Goal: Information Seeking & Learning: Learn about a topic

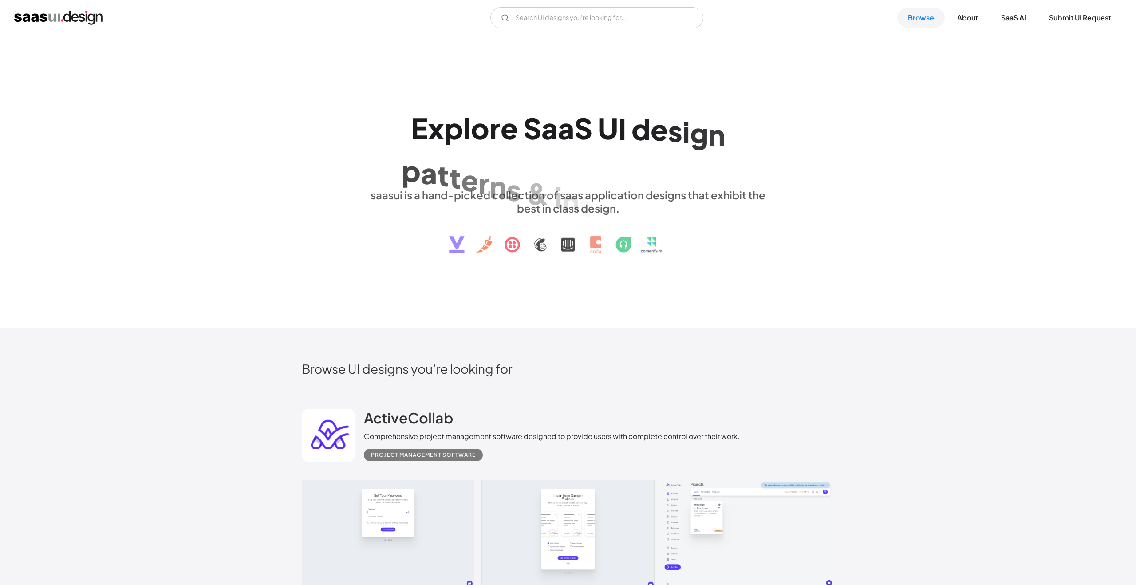
scroll to position [303, 0]
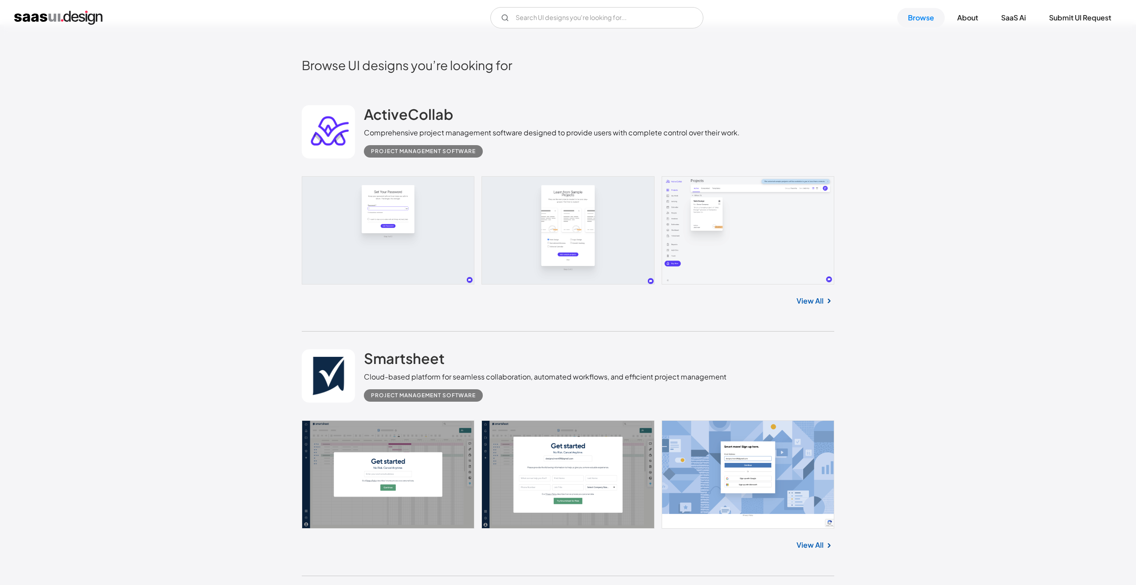
click at [330, 128] on link at bounding box center [328, 131] width 53 height 53
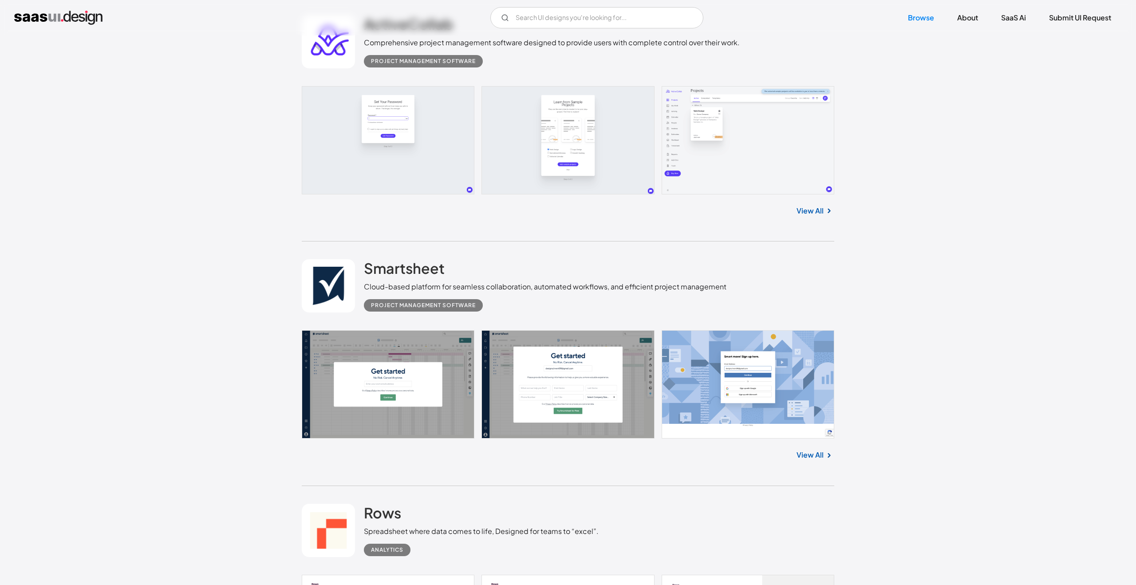
scroll to position [503, 0]
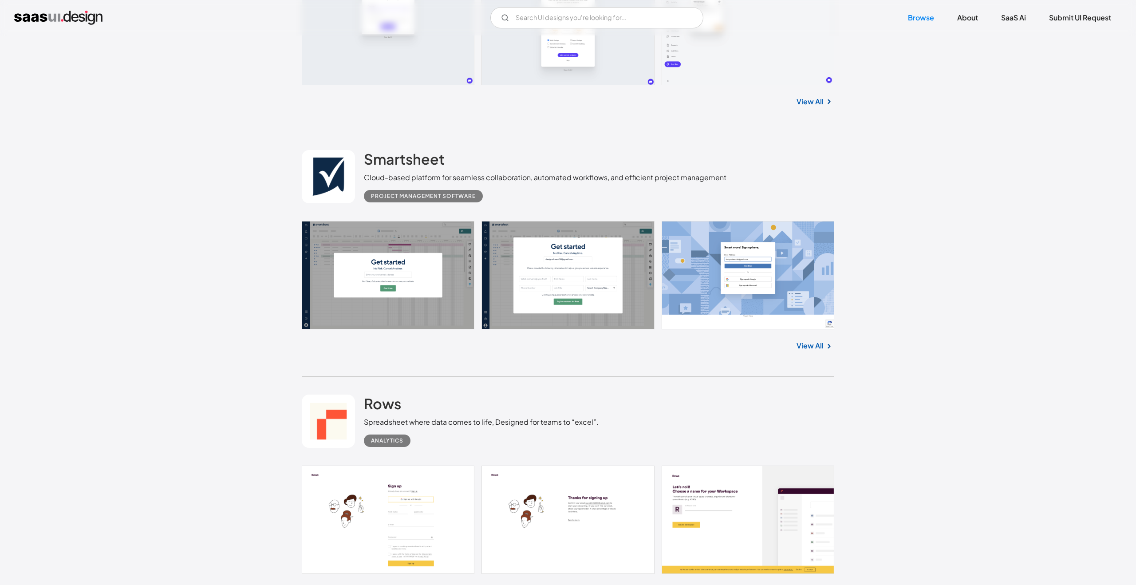
click at [341, 407] on link at bounding box center [328, 420] width 53 height 53
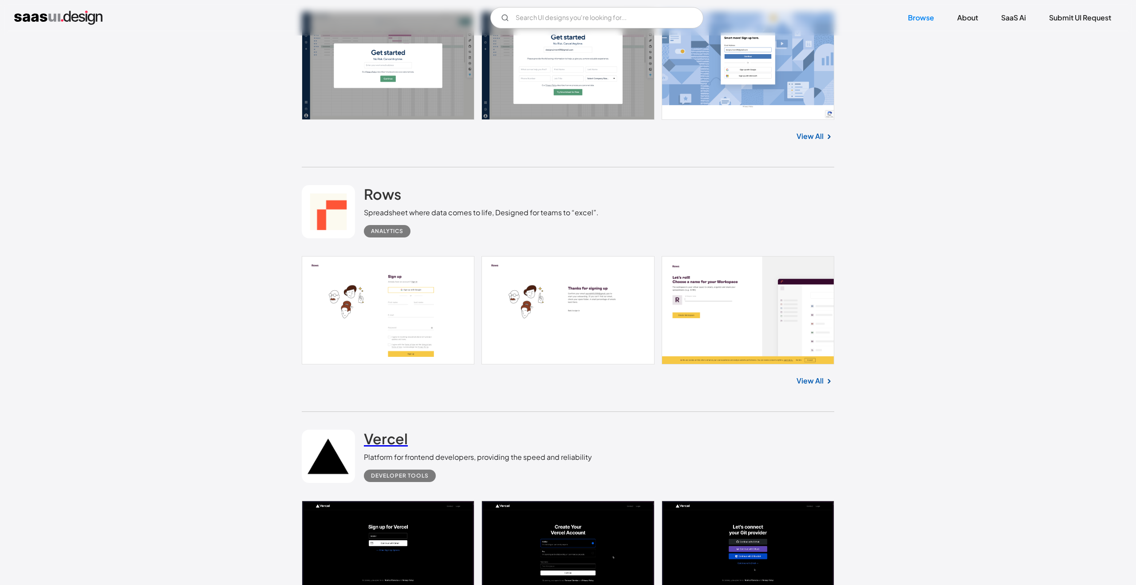
click at [388, 437] on h2 "Vercel" at bounding box center [386, 438] width 44 height 18
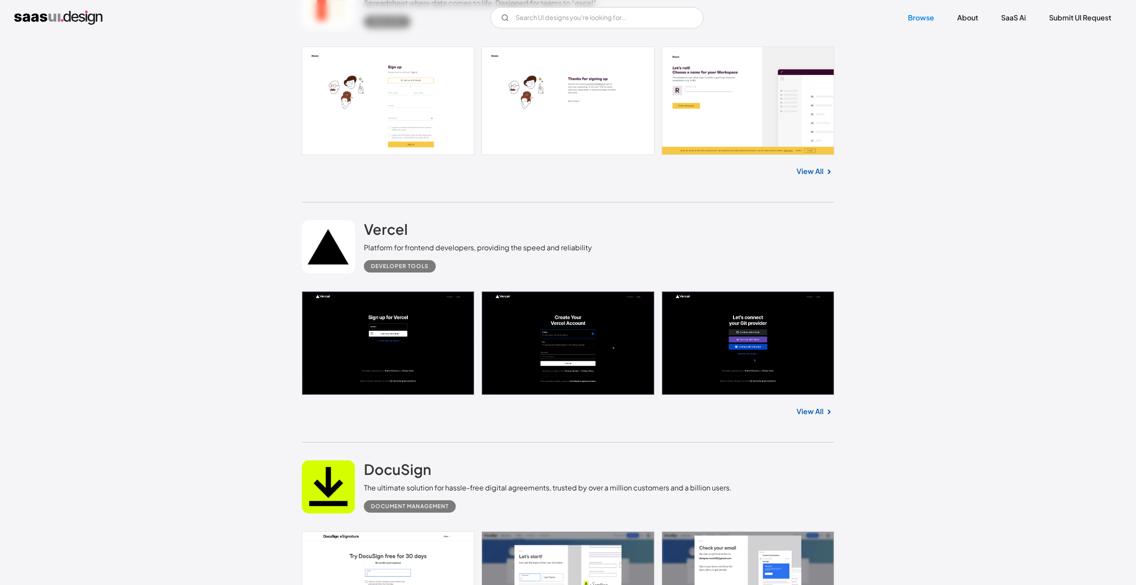
scroll to position [964, 0]
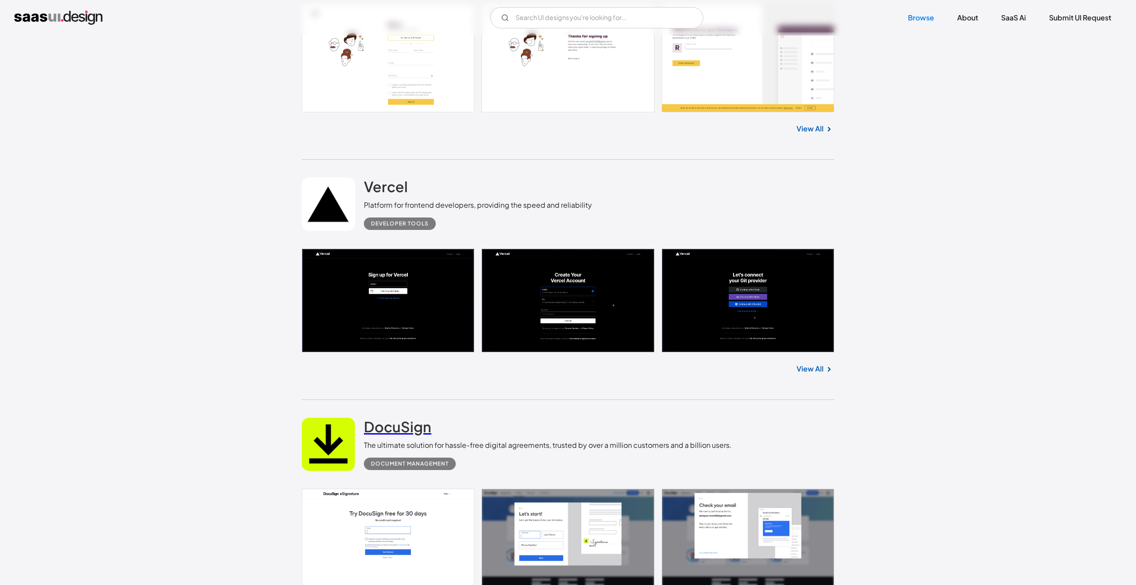
click at [398, 425] on h2 "DocuSign" at bounding box center [397, 426] width 67 height 18
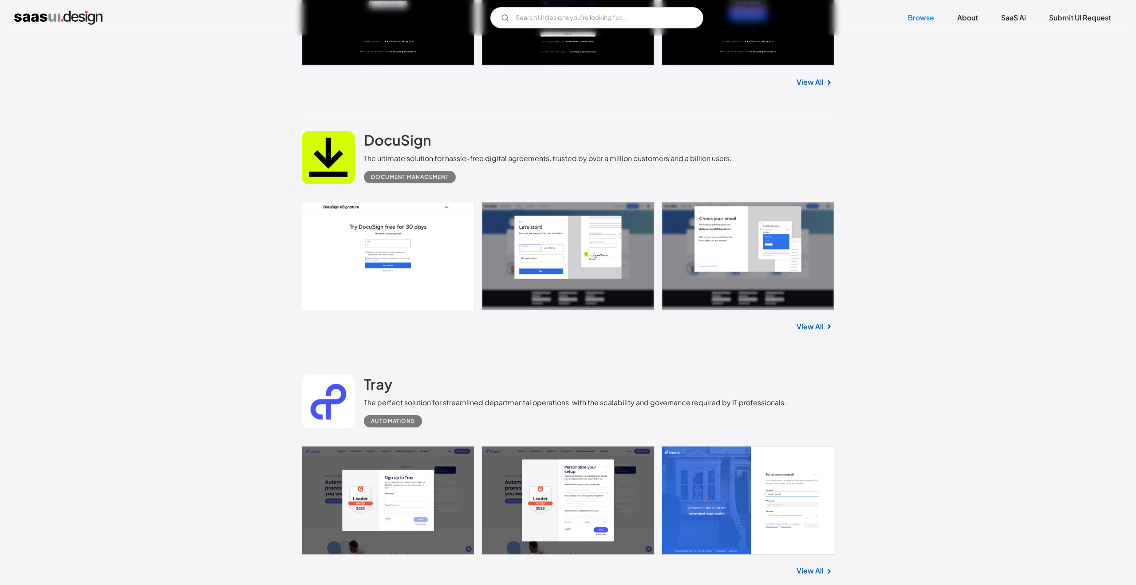
scroll to position [1263, 0]
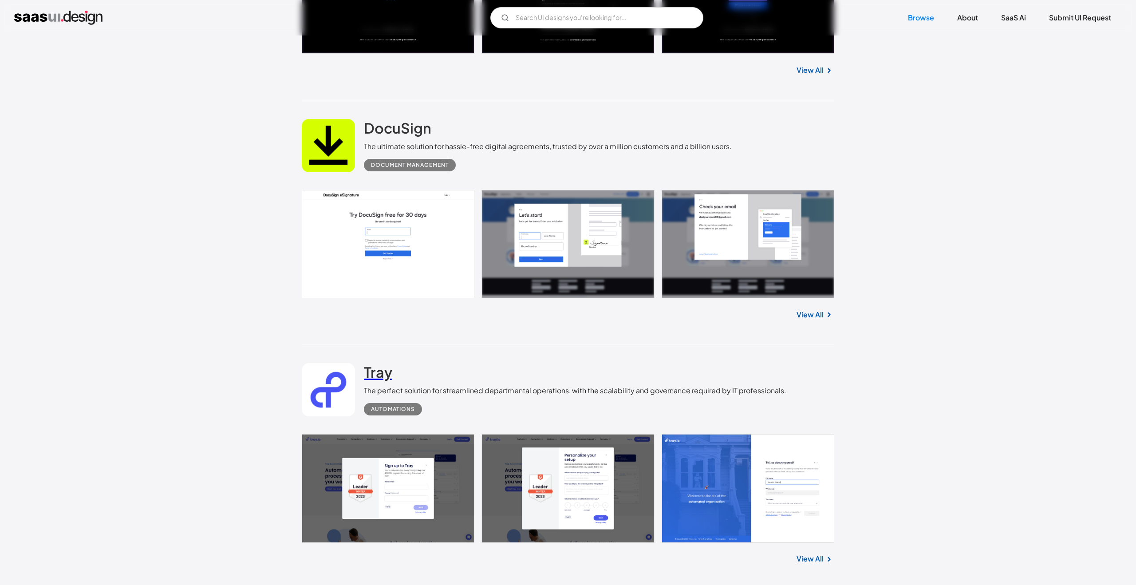
click at [374, 369] on h2 "Tray" at bounding box center [378, 372] width 28 height 18
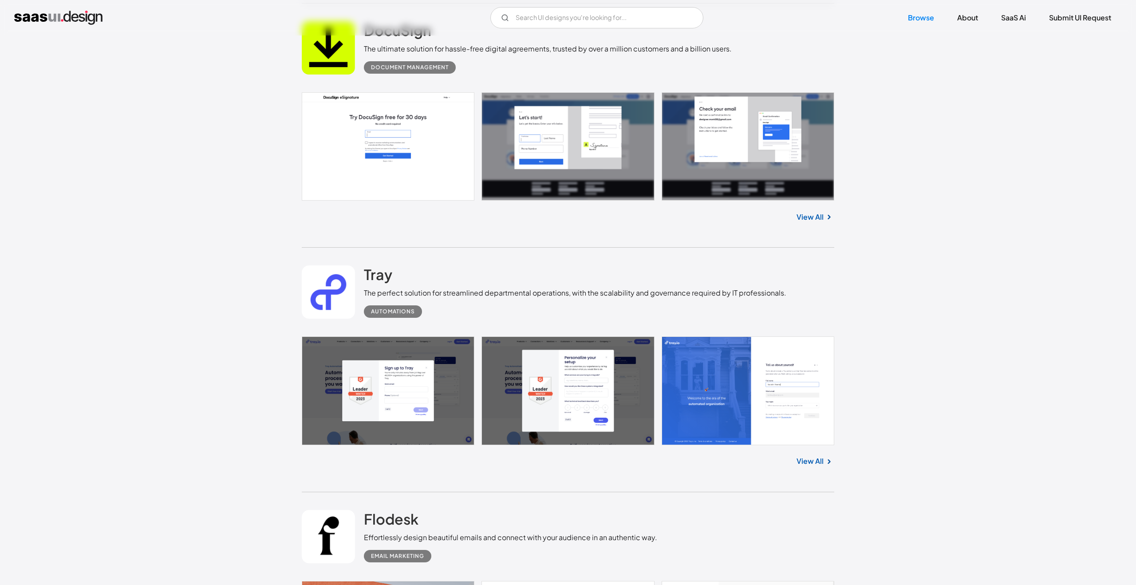
scroll to position [1539, 0]
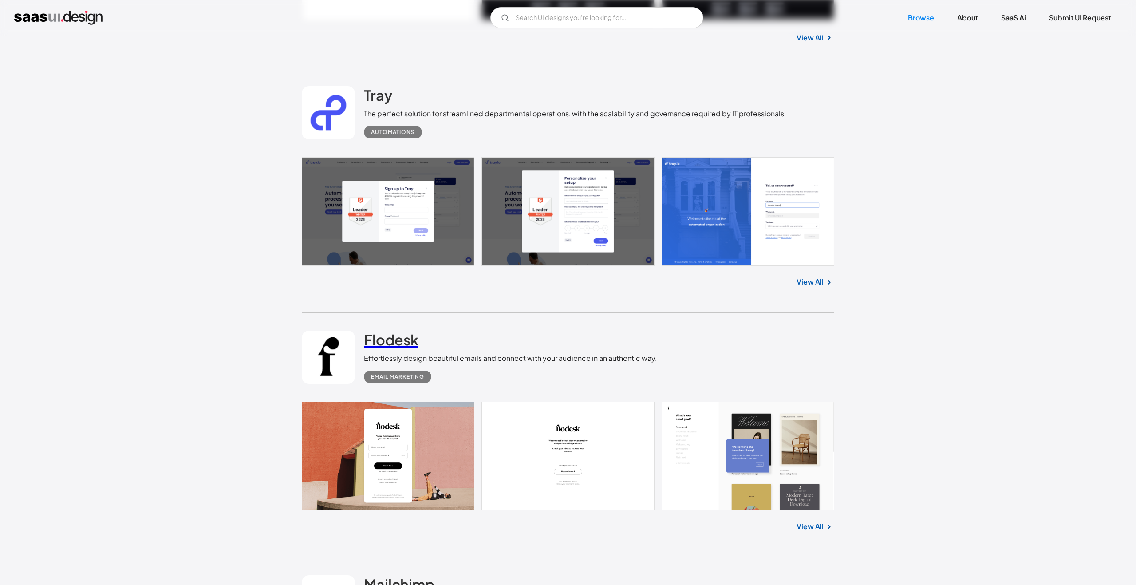
click at [385, 336] on h2 "Flodesk" at bounding box center [391, 339] width 55 height 18
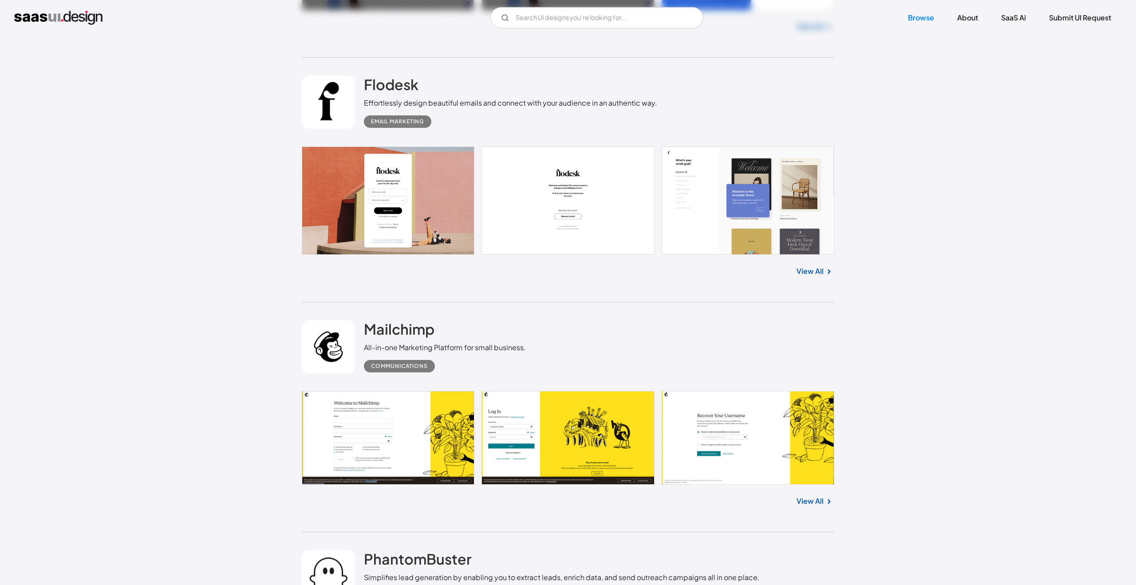
scroll to position [1999, 0]
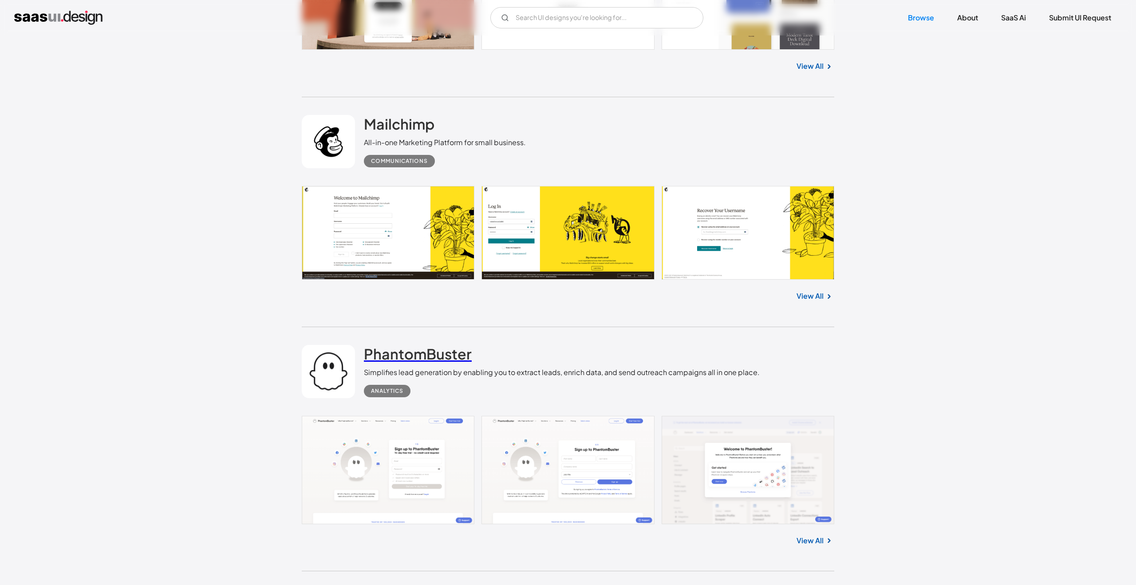
click at [388, 350] on h2 "PhantomBuster" at bounding box center [418, 354] width 108 height 18
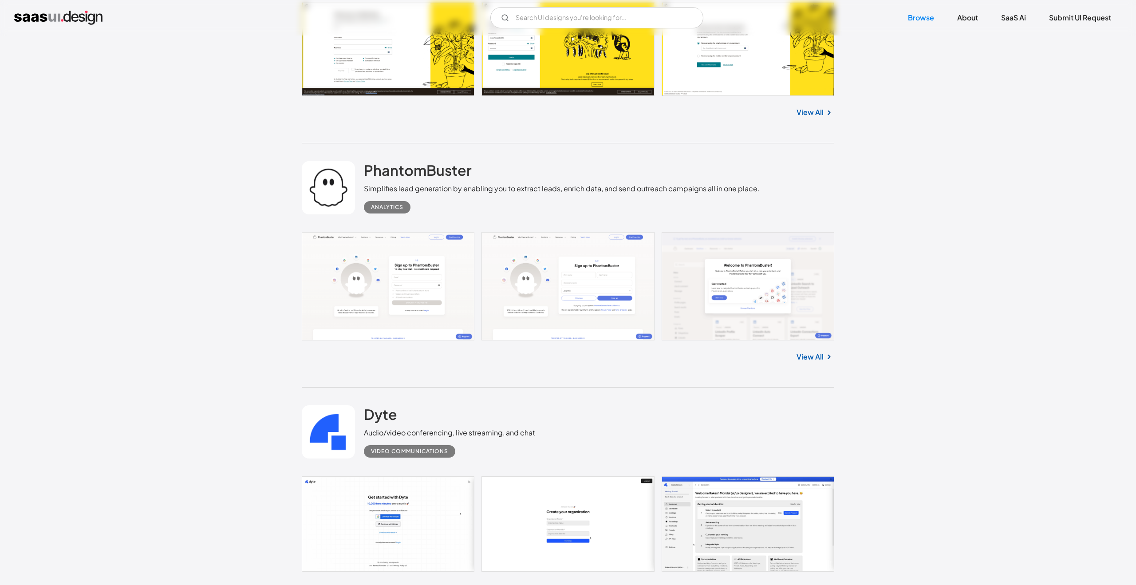
scroll to position [2237, 0]
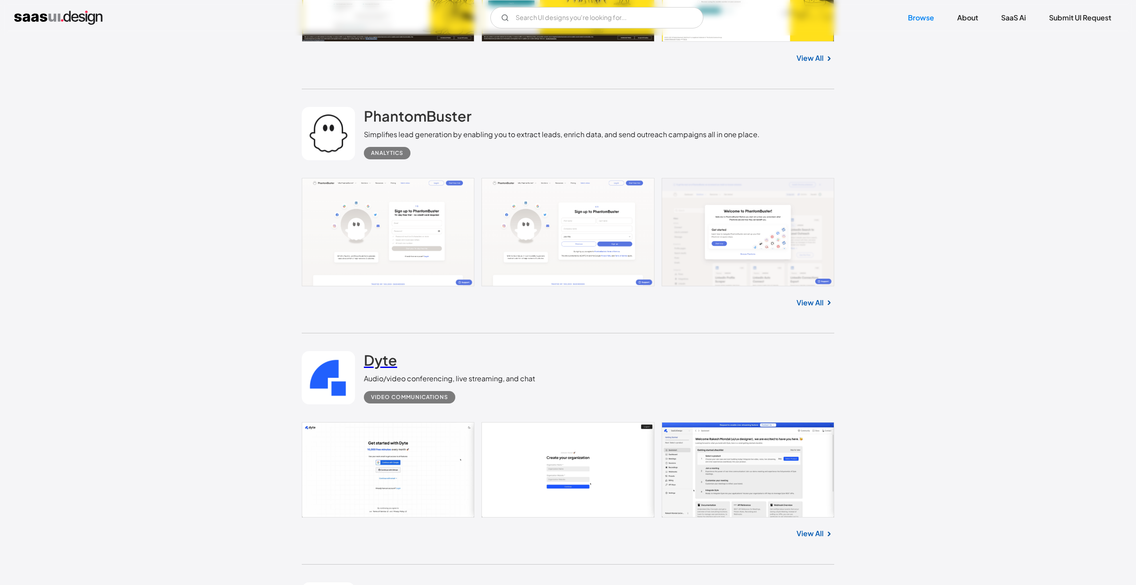
click at [368, 358] on h2 "Dyte" at bounding box center [380, 360] width 33 height 18
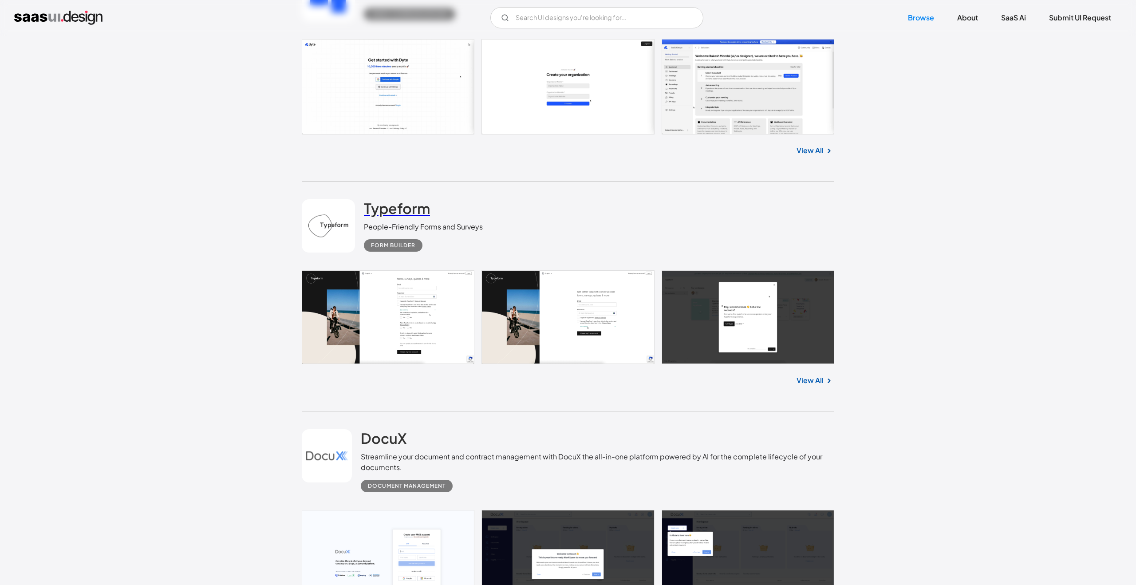
click at [366, 212] on h2 "Typeform" at bounding box center [397, 208] width 66 height 18
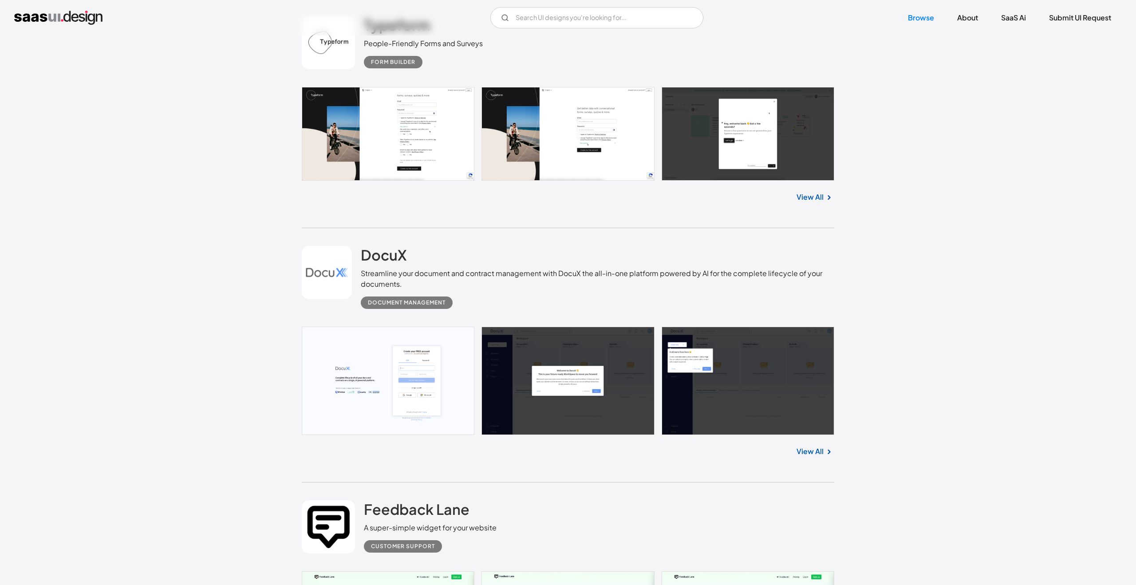
scroll to position [2934, 0]
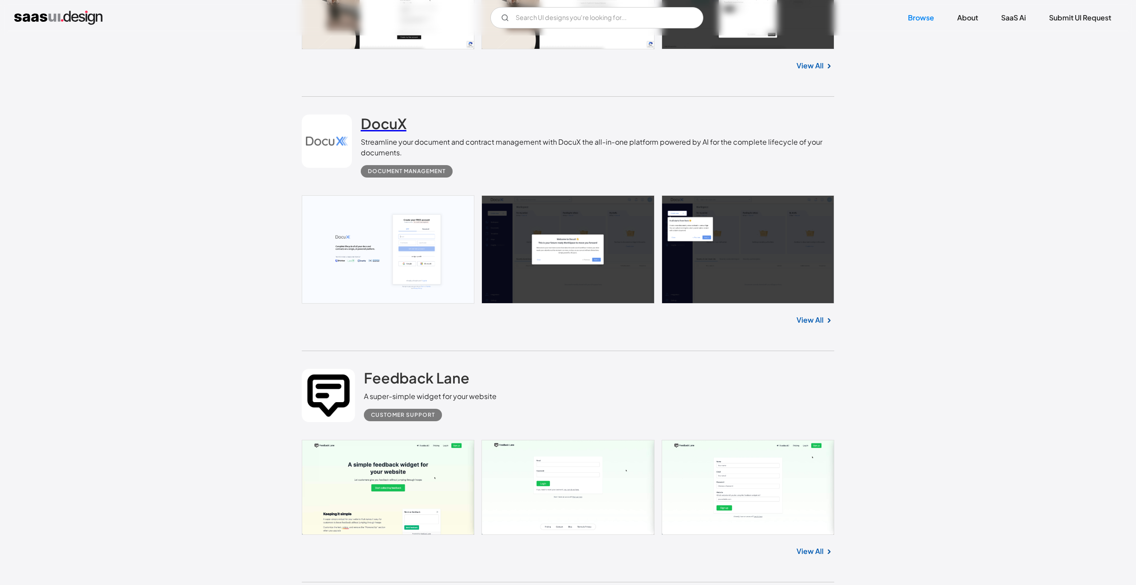
click at [380, 129] on h2 "DocuX" at bounding box center [384, 123] width 46 height 18
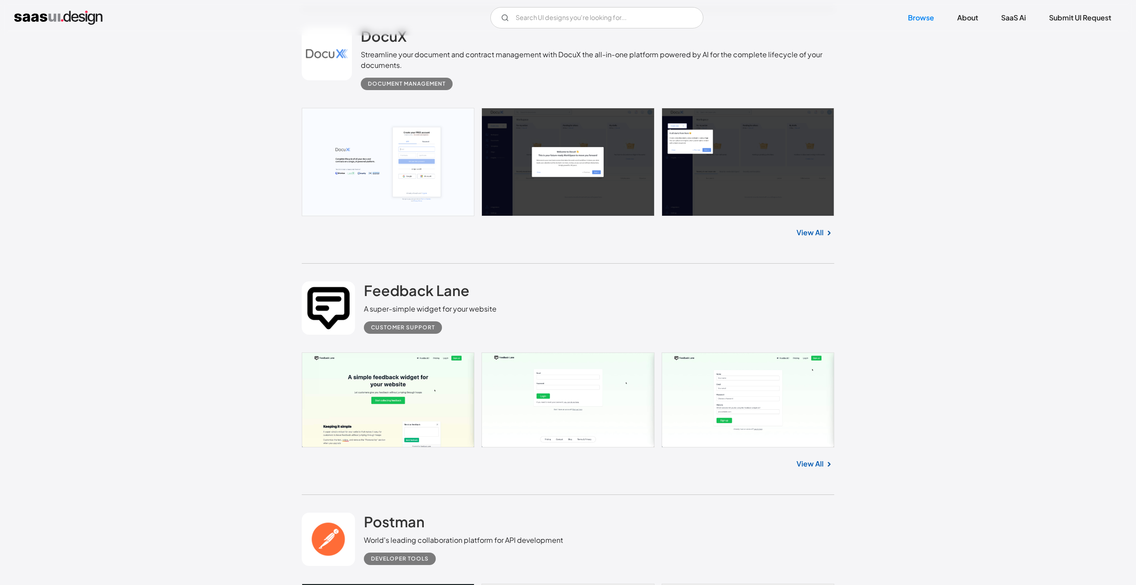
scroll to position [3030, 0]
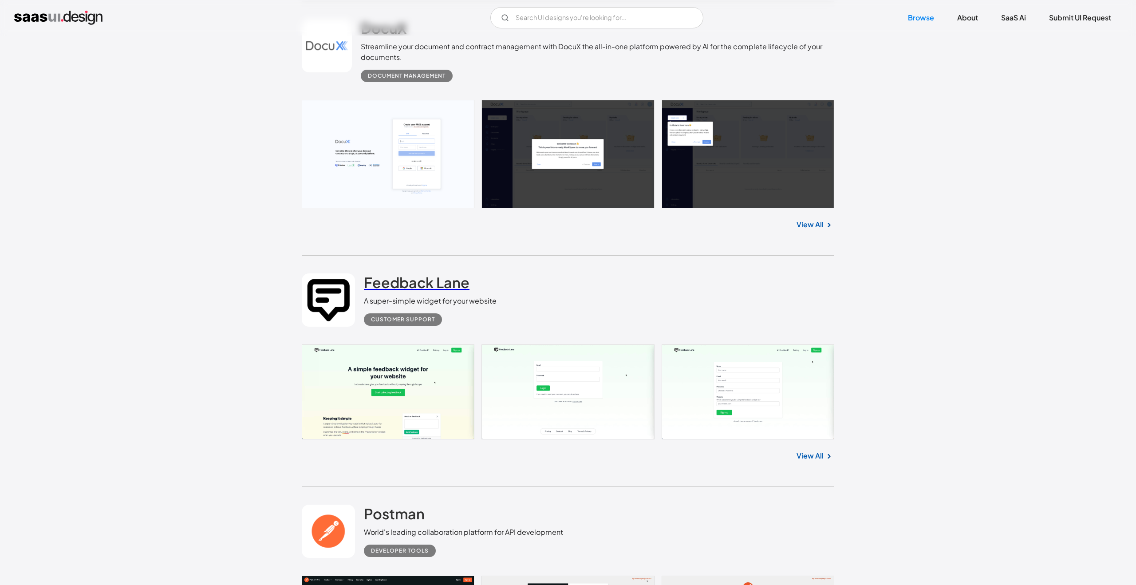
click at [446, 287] on h2 "Feedback Lane" at bounding box center [417, 282] width 106 height 18
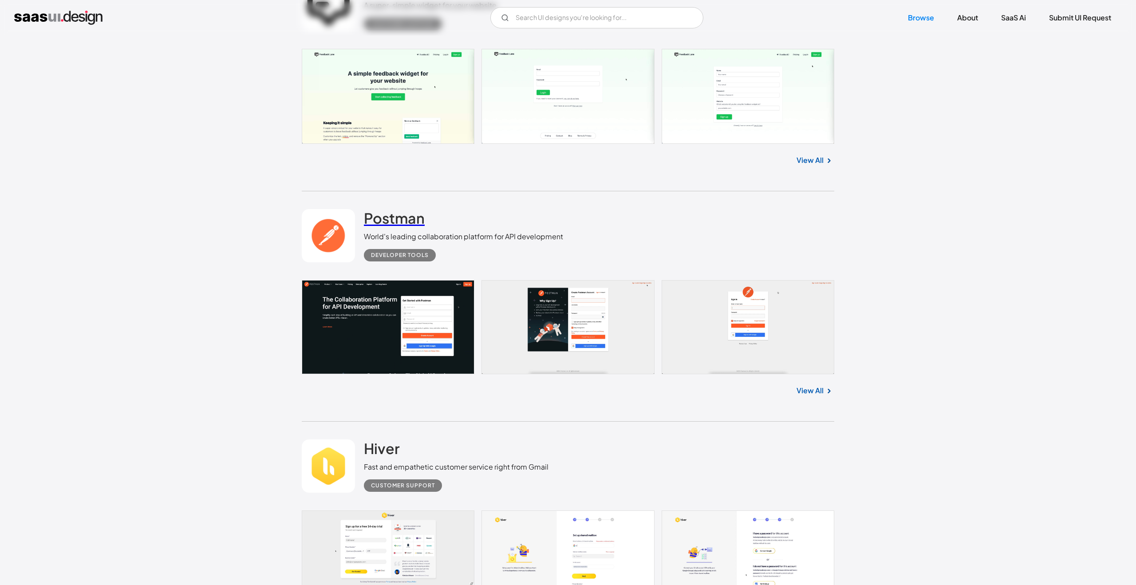
click at [415, 227] on link "Postman" at bounding box center [394, 220] width 61 height 22
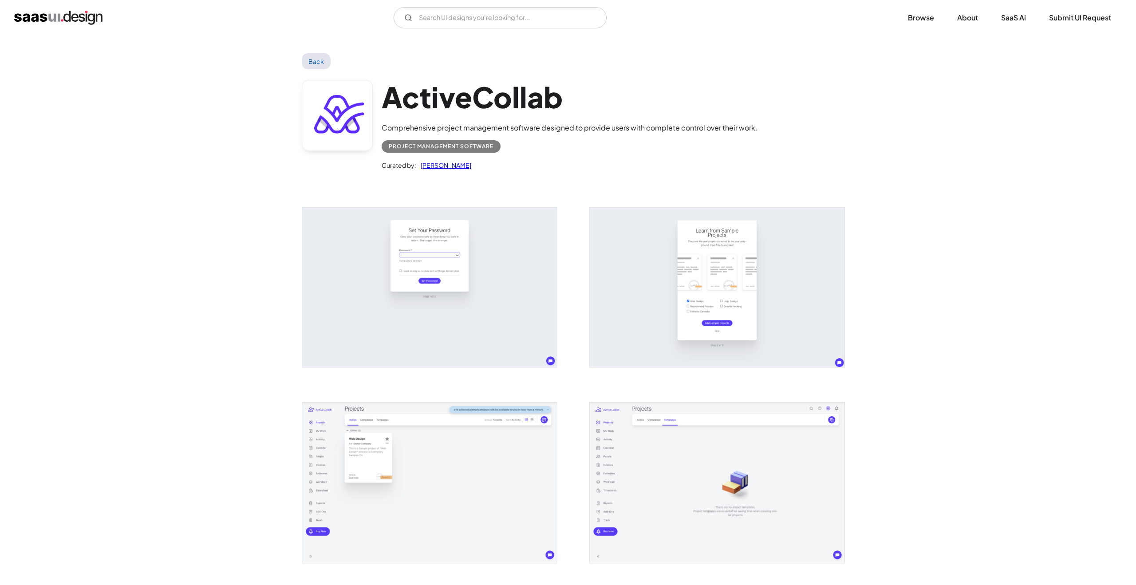
click at [430, 264] on img "open lightbox" at bounding box center [429, 287] width 255 height 159
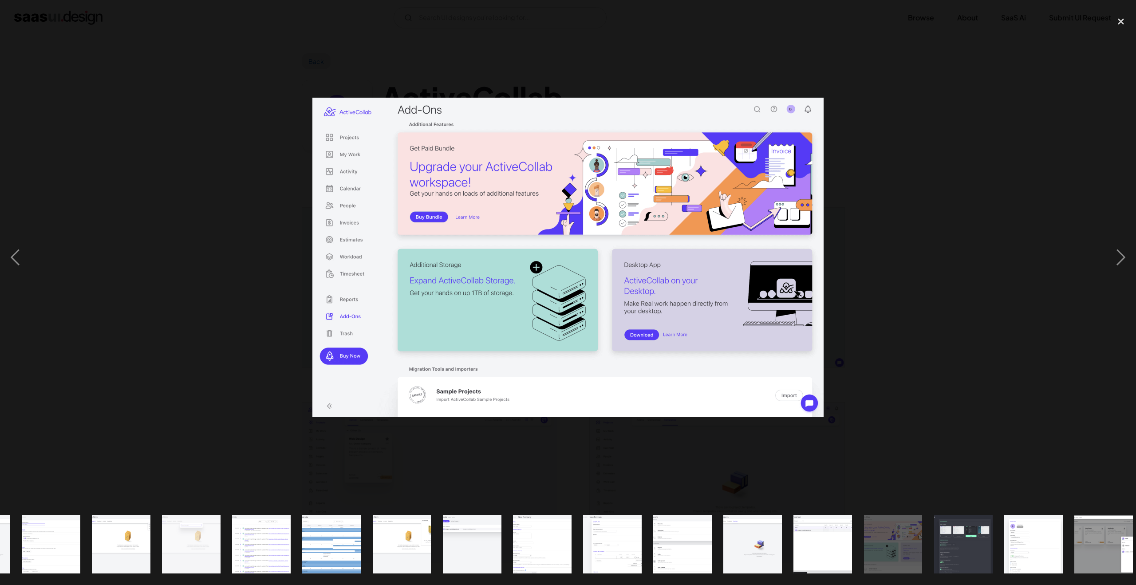
scroll to position [0, 279]
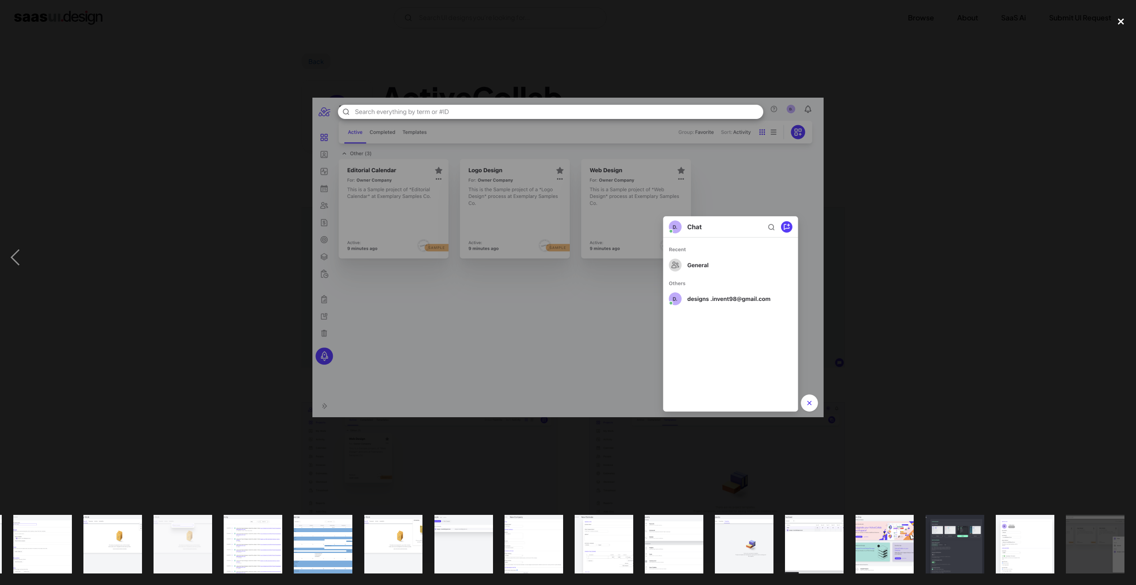
click at [1108, 17] on div "close lightbox" at bounding box center [1120, 22] width 30 height 20
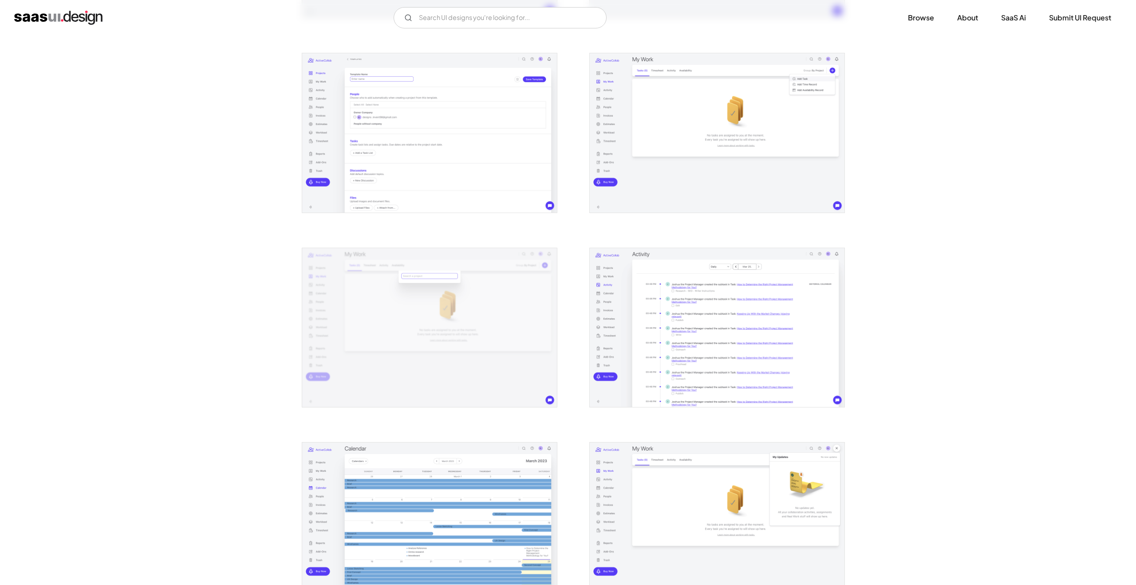
scroll to position [549, 0]
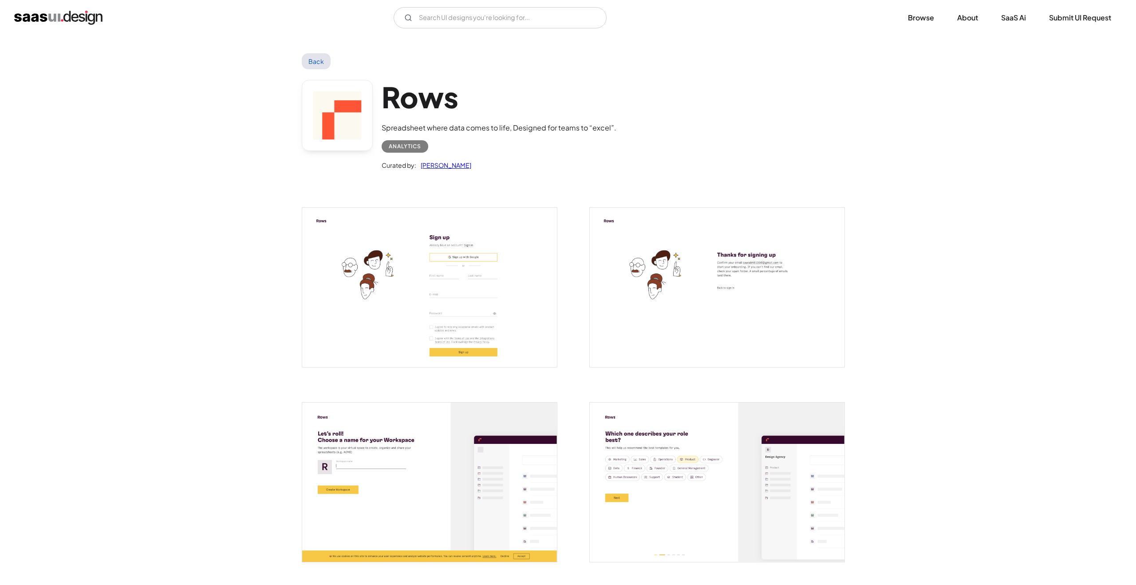
click at [398, 474] on img "open lightbox" at bounding box center [429, 481] width 255 height 159
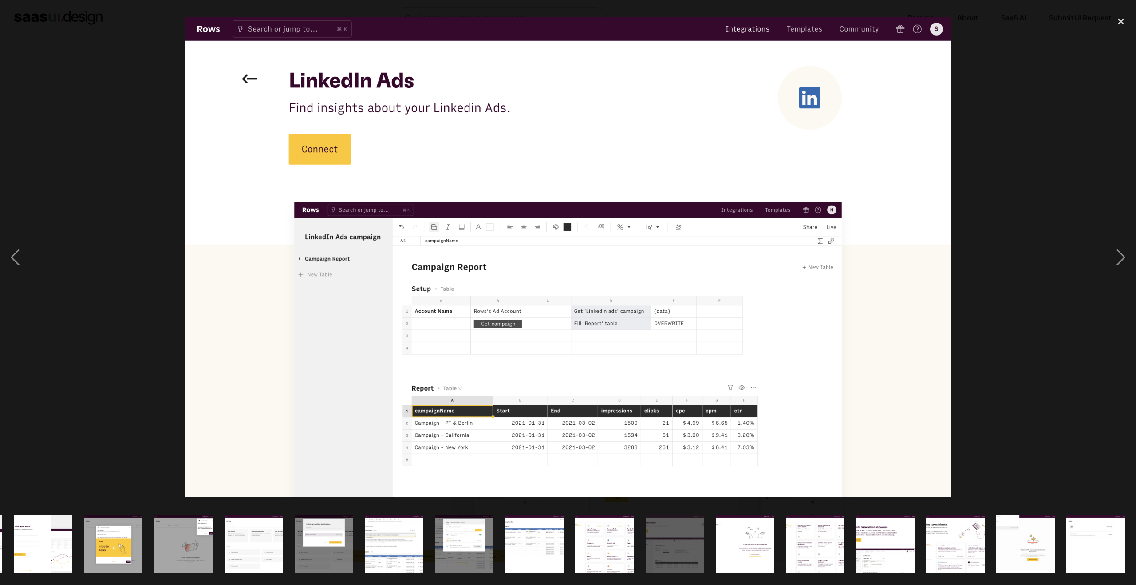
scroll to position [0, 490]
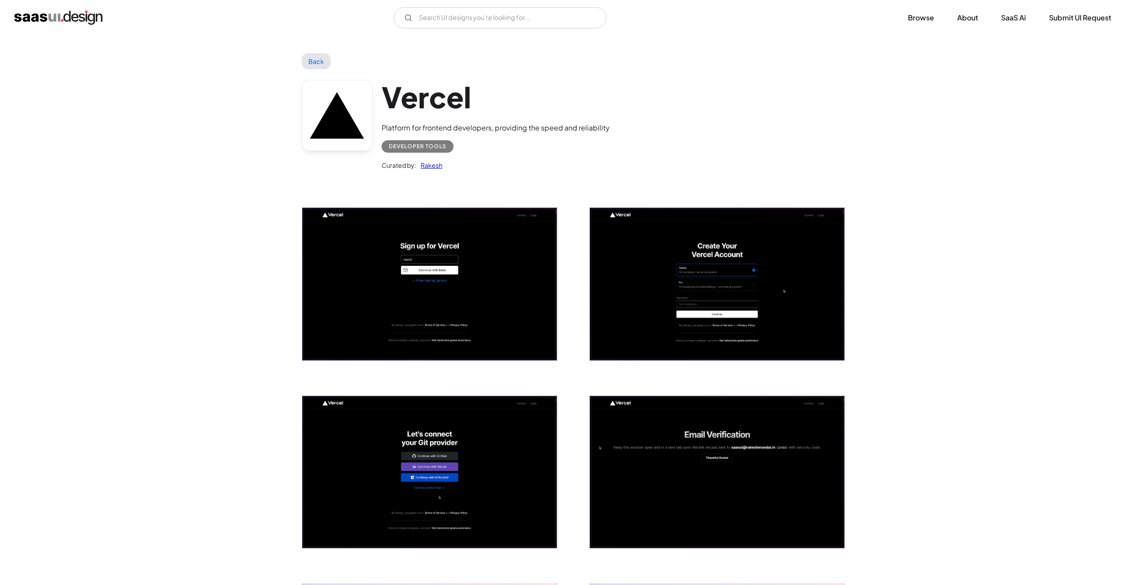
scroll to position [884, 0]
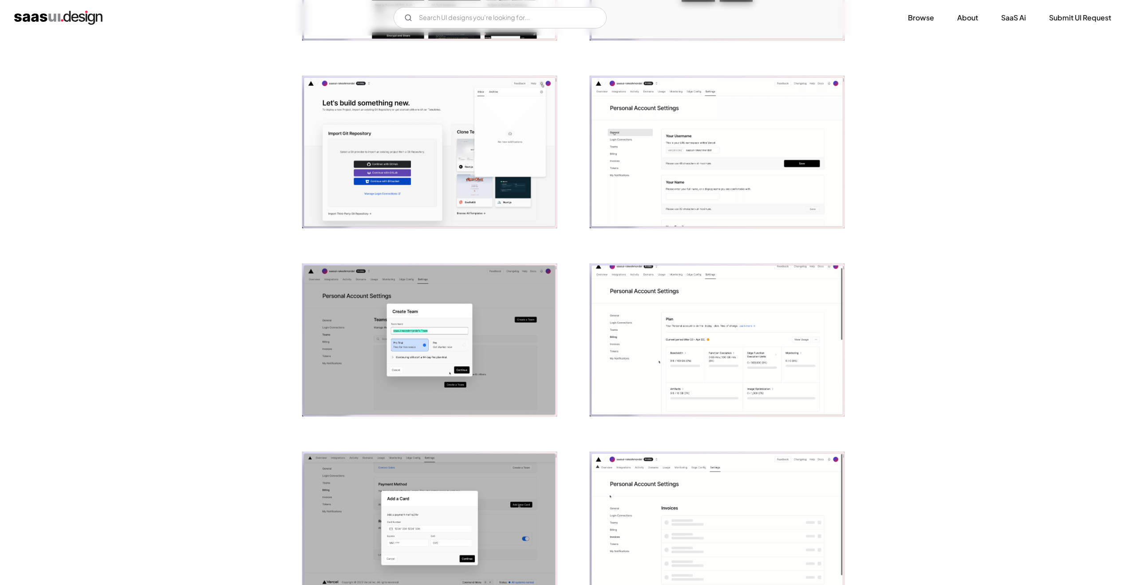
click at [625, 297] on img "open lightbox" at bounding box center [717, 340] width 255 height 153
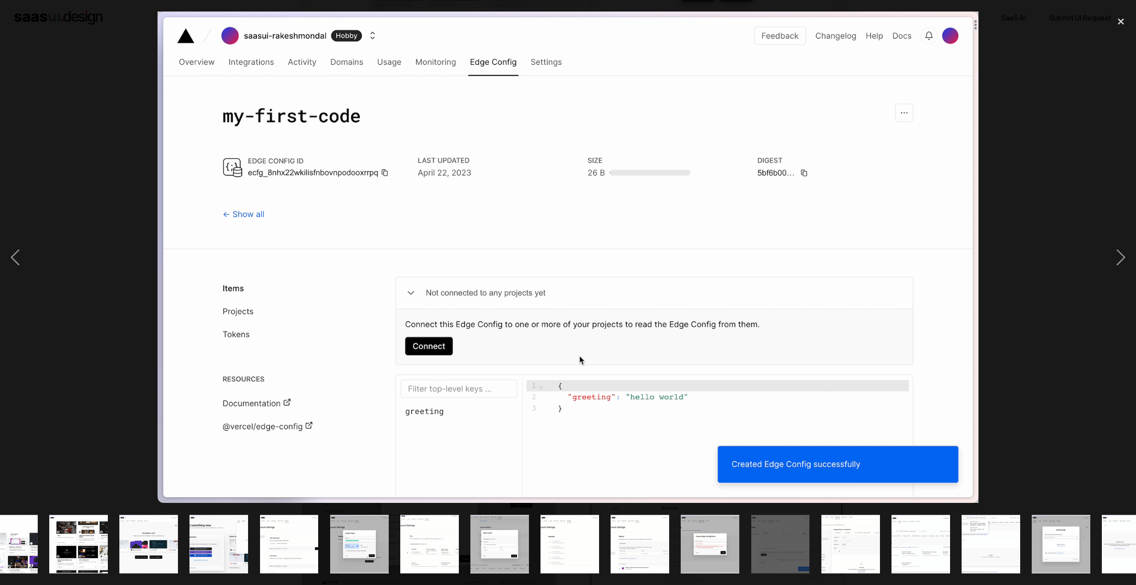
scroll to position [0, 490]
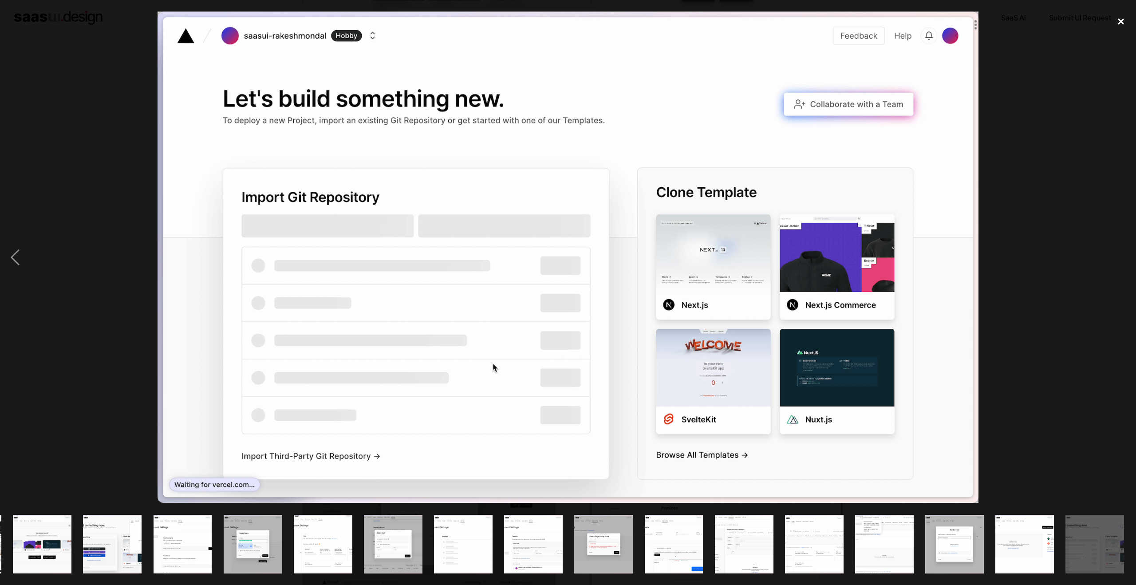
click at [1115, 21] on div "close lightbox" at bounding box center [1120, 22] width 30 height 20
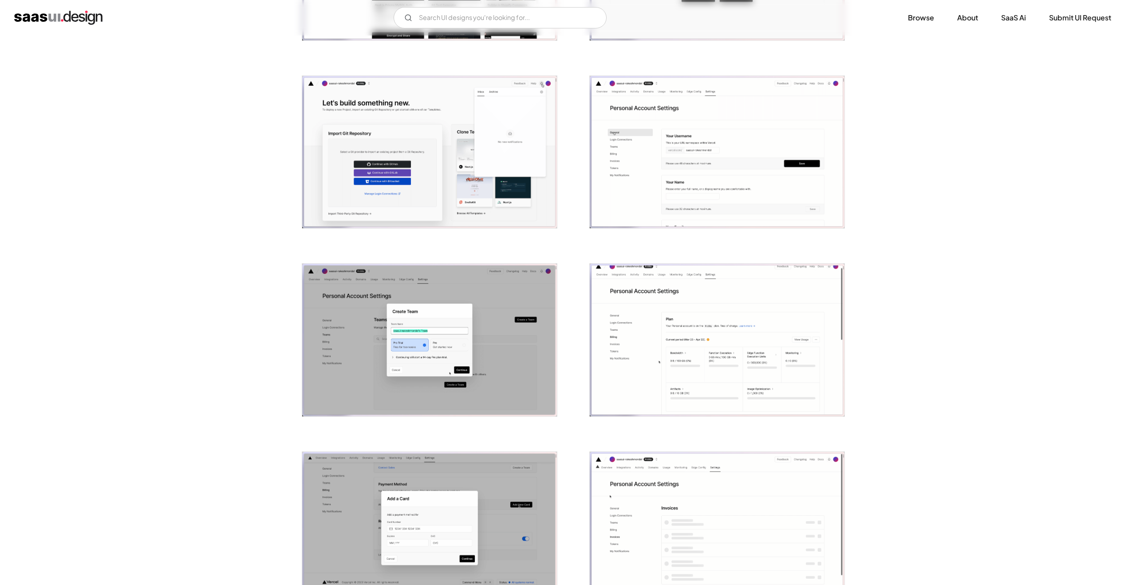
scroll to position [0, 0]
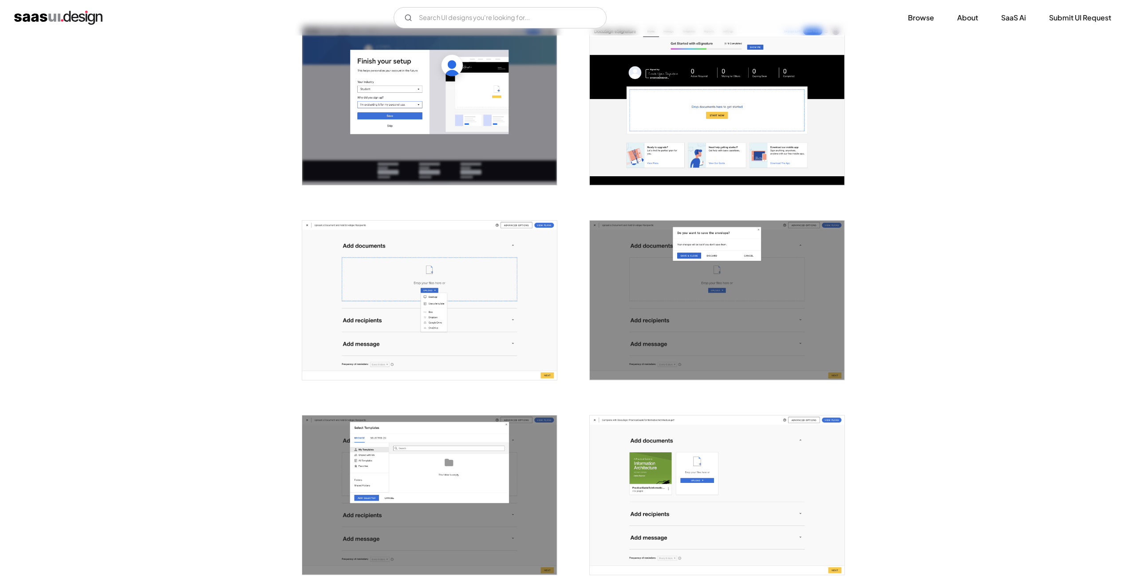
scroll to position [572, 0]
click at [429, 315] on img "open lightbox" at bounding box center [429, 299] width 255 height 159
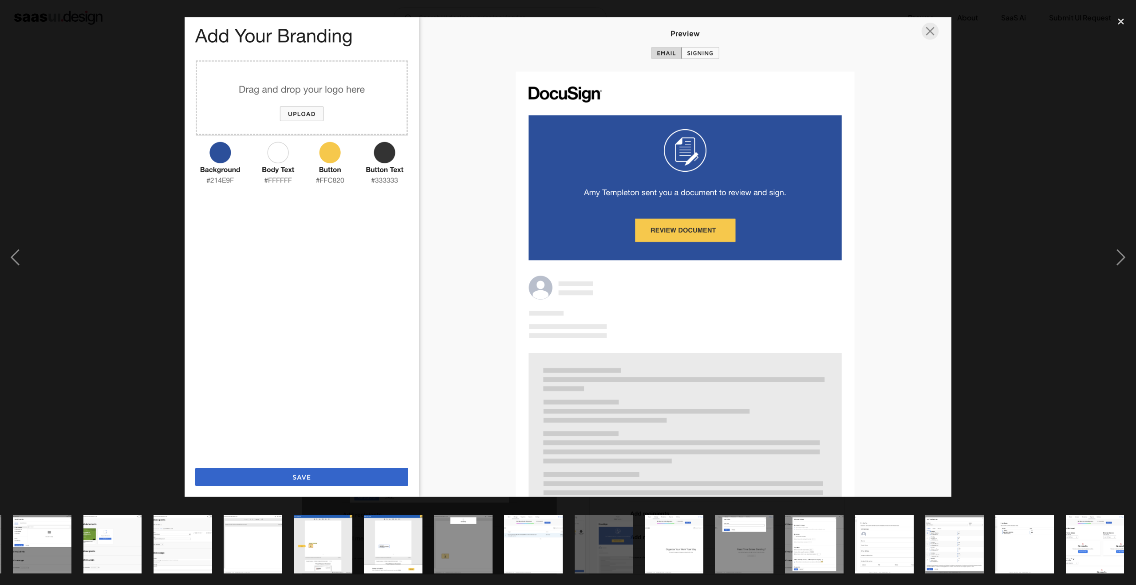
scroll to position [0, 560]
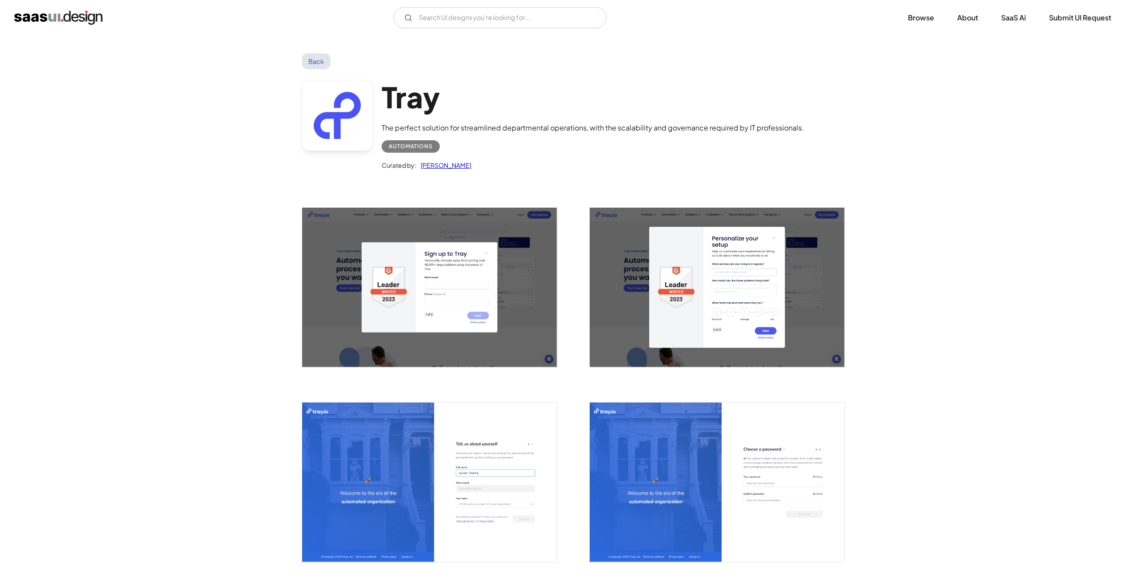
click at [417, 458] on img "open lightbox" at bounding box center [429, 481] width 255 height 159
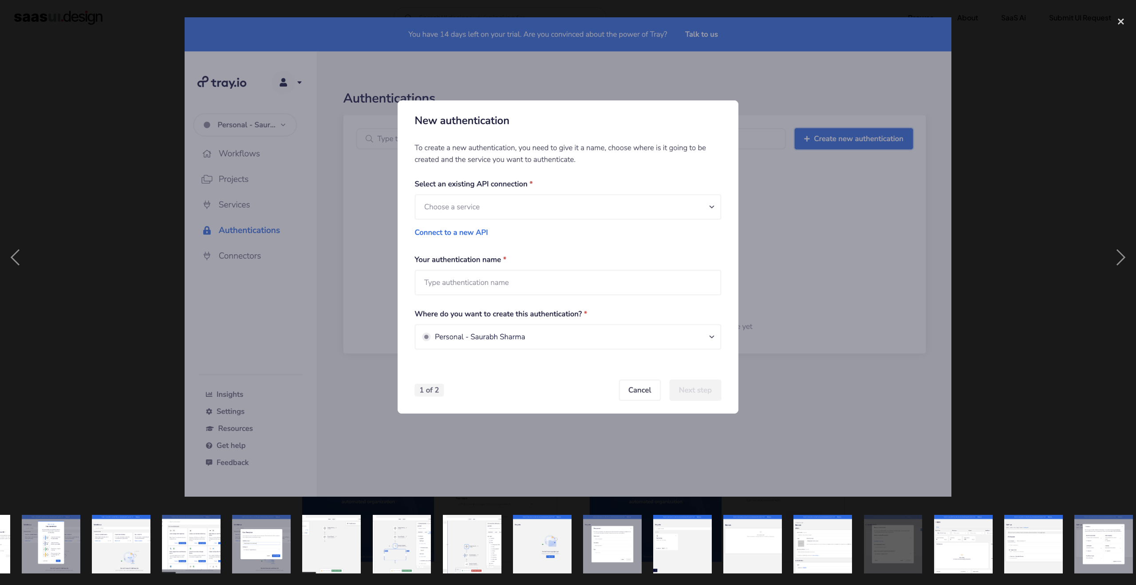
scroll to position [0, 279]
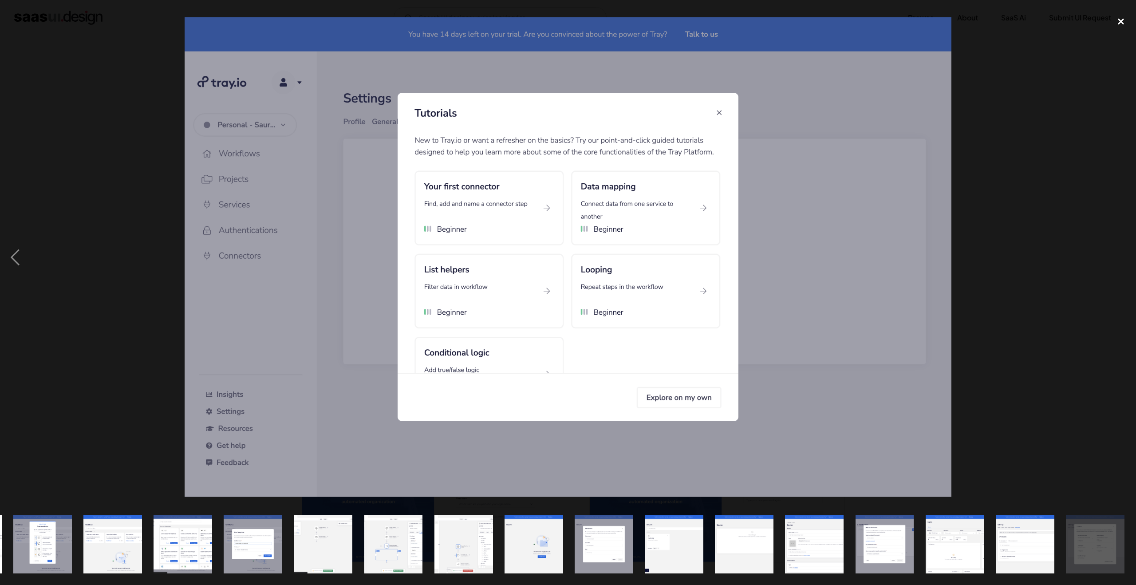
click at [1124, 22] on div "close lightbox" at bounding box center [1120, 22] width 30 height 20
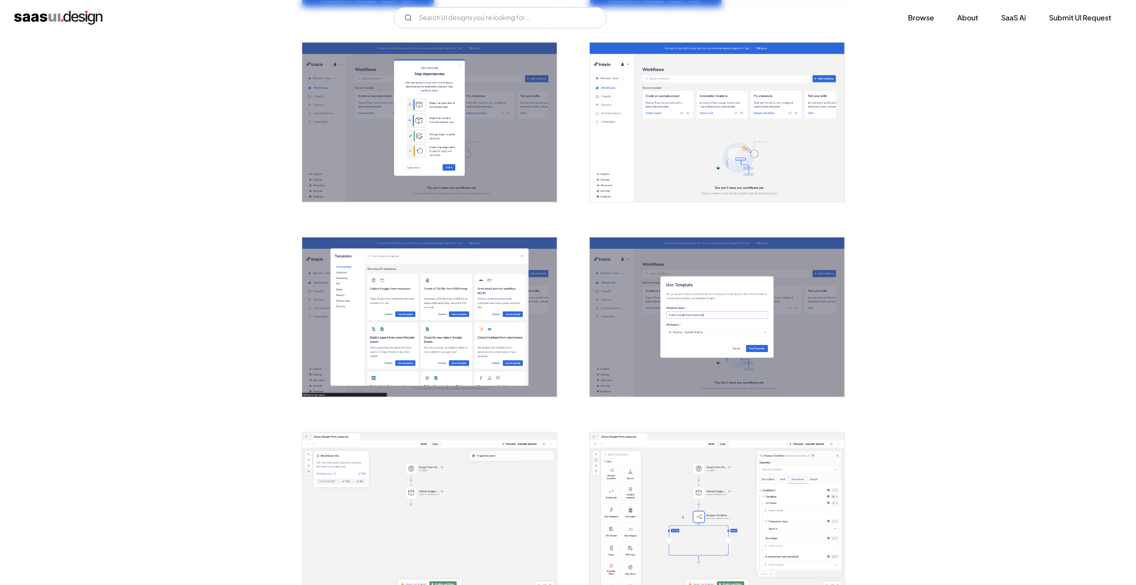
scroll to position [649, 0]
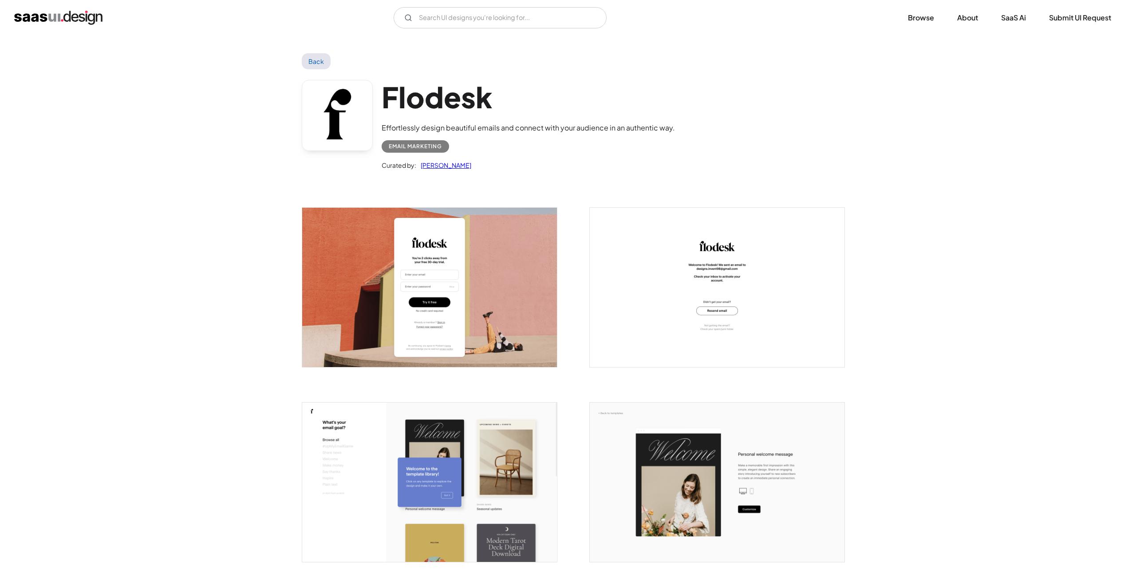
scroll to position [305, 0]
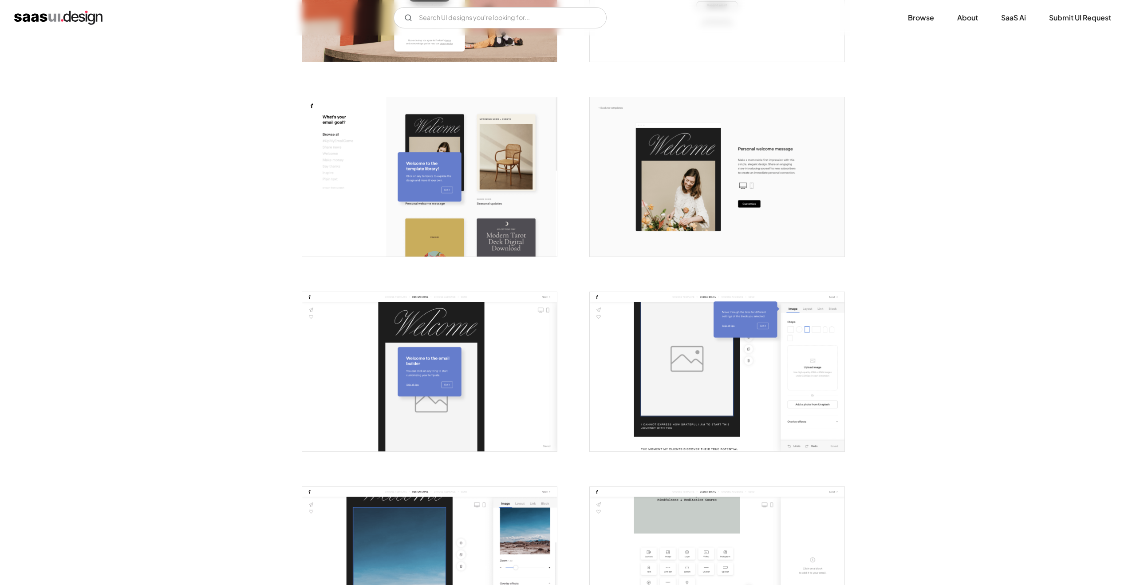
click at [385, 336] on img "open lightbox" at bounding box center [429, 371] width 255 height 159
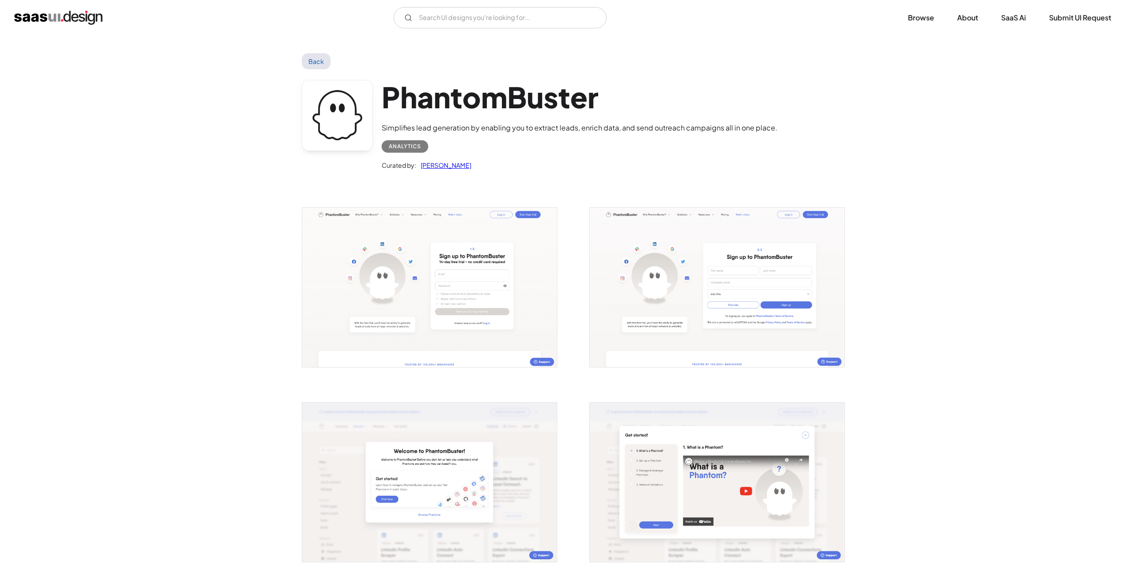
click at [442, 323] on img "open lightbox" at bounding box center [429, 287] width 255 height 159
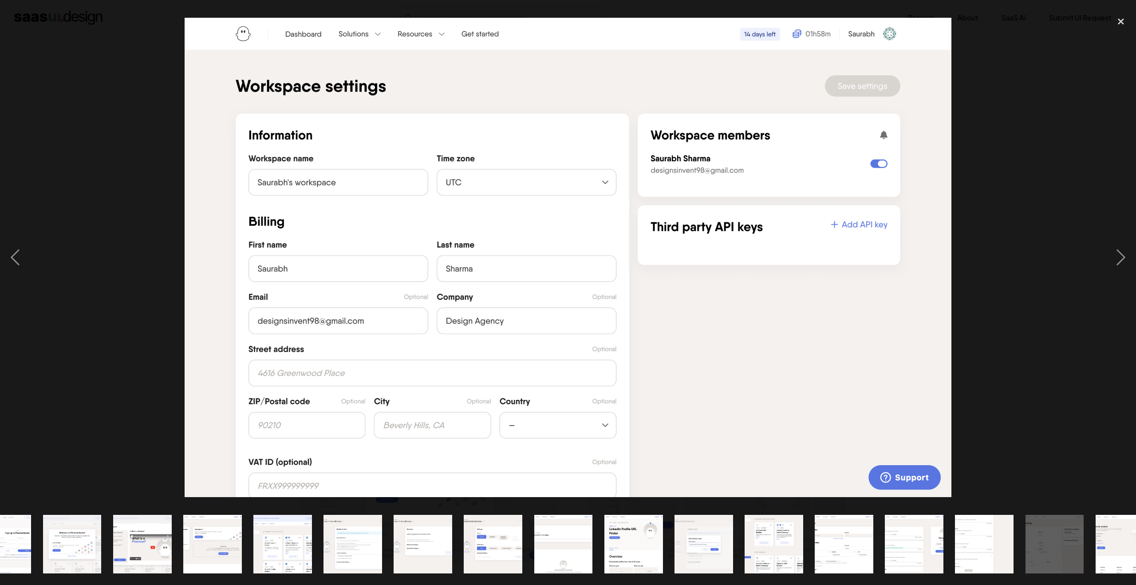
scroll to position [0, 139]
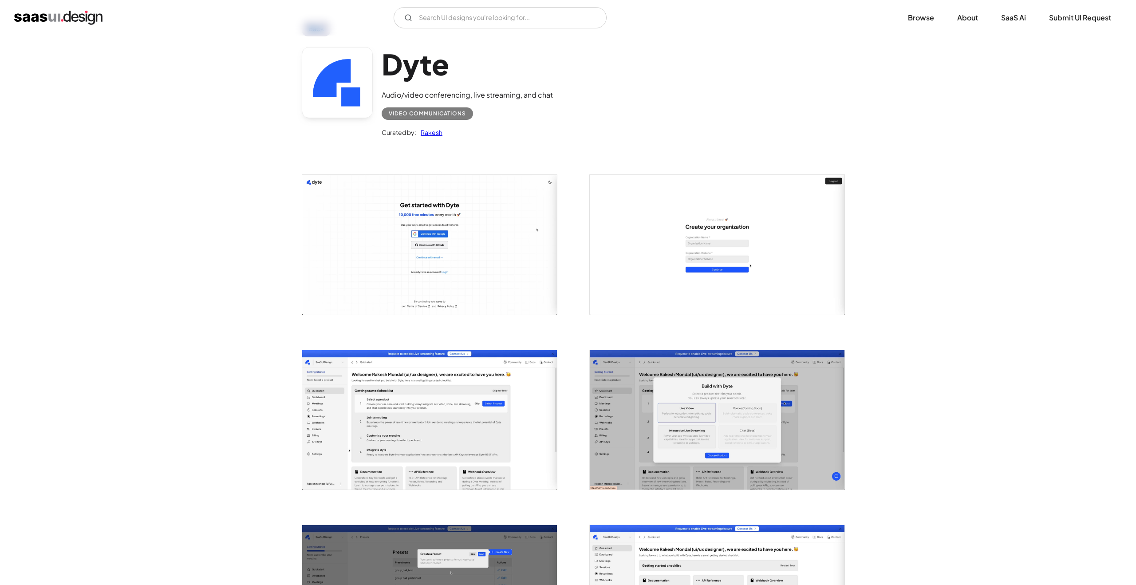
scroll to position [34, 0]
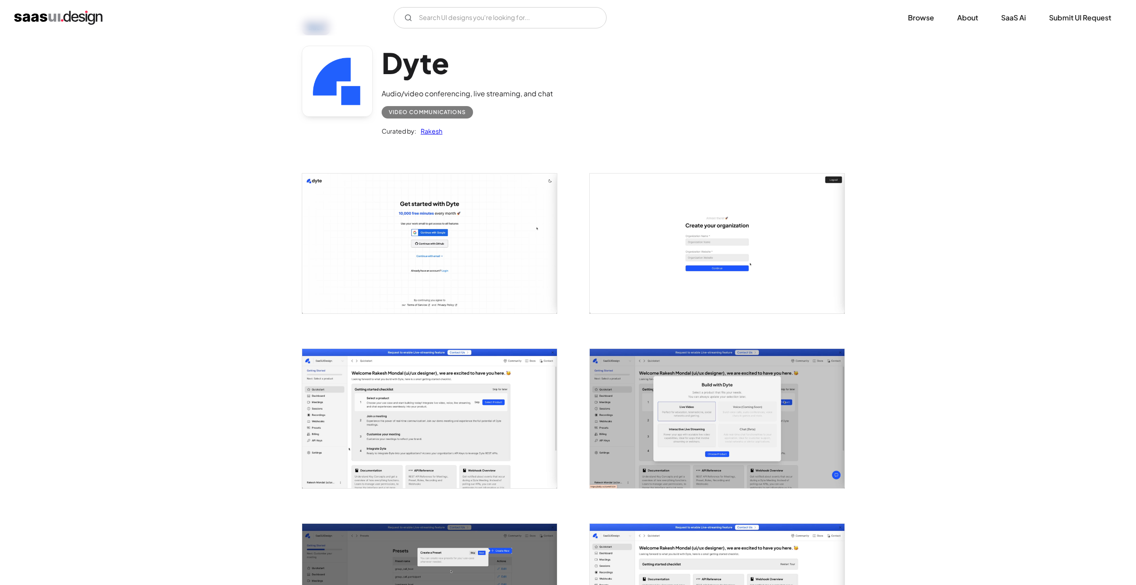
click at [423, 241] on img "open lightbox" at bounding box center [429, 242] width 255 height 139
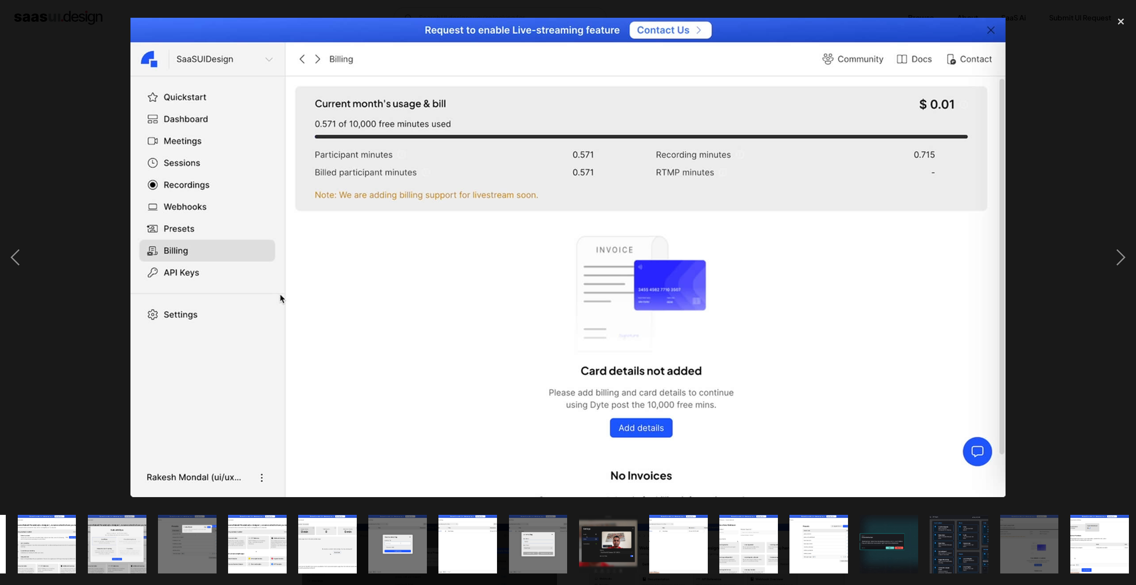
scroll to position [0, 139]
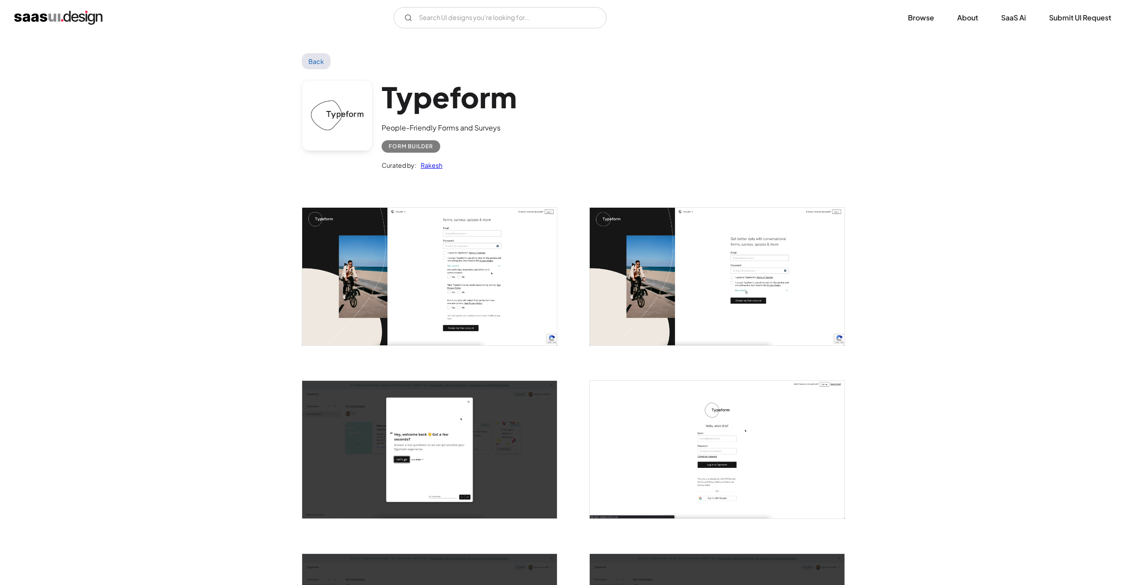
click at [397, 277] on img "open lightbox" at bounding box center [429, 277] width 255 height 138
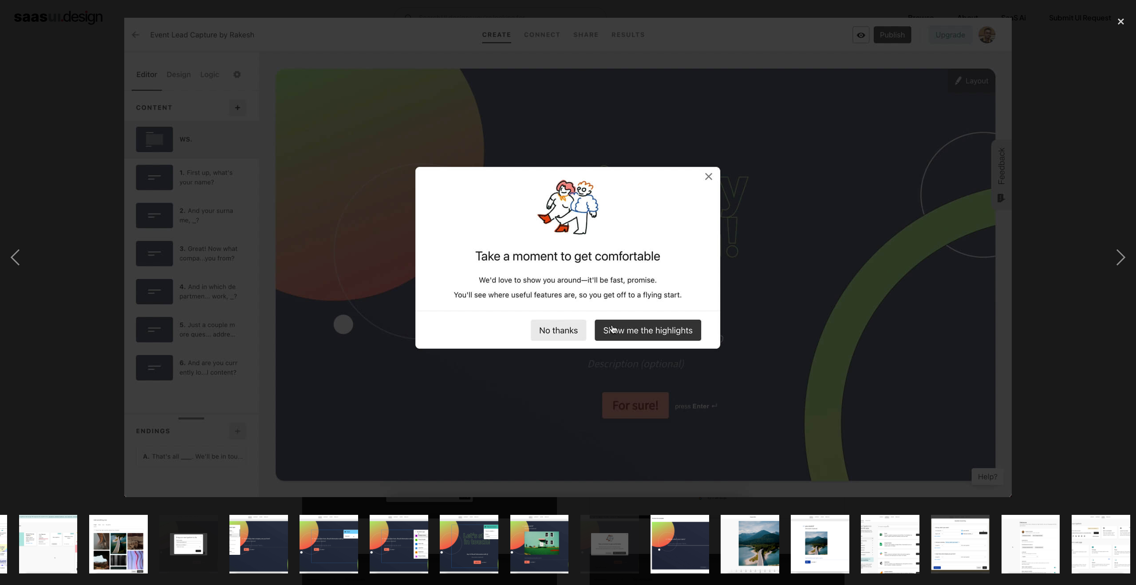
scroll to position [0, 630]
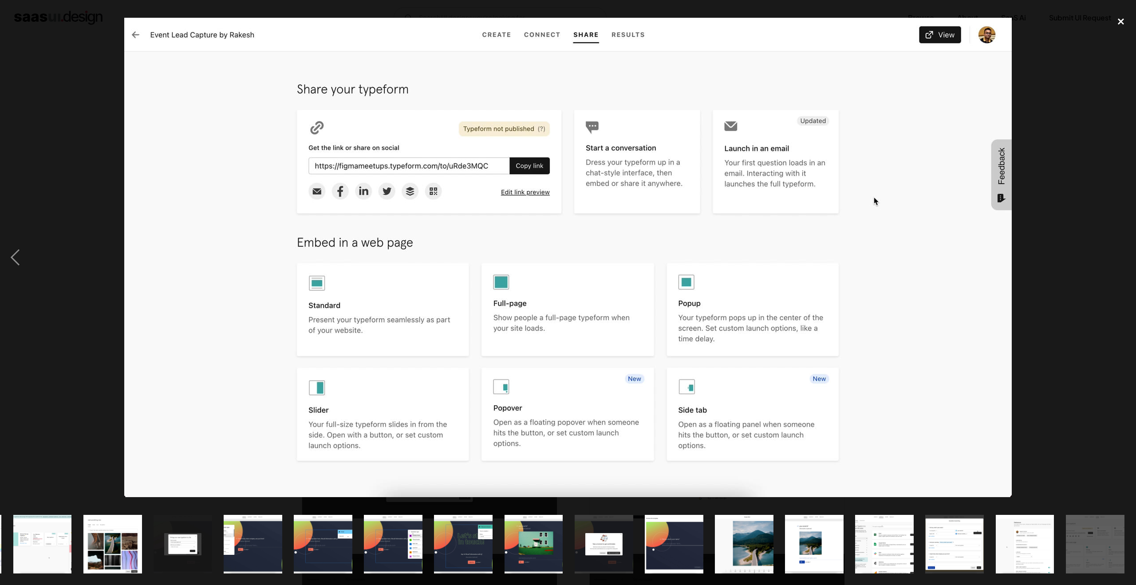
click at [1119, 21] on div "close lightbox" at bounding box center [1120, 22] width 30 height 20
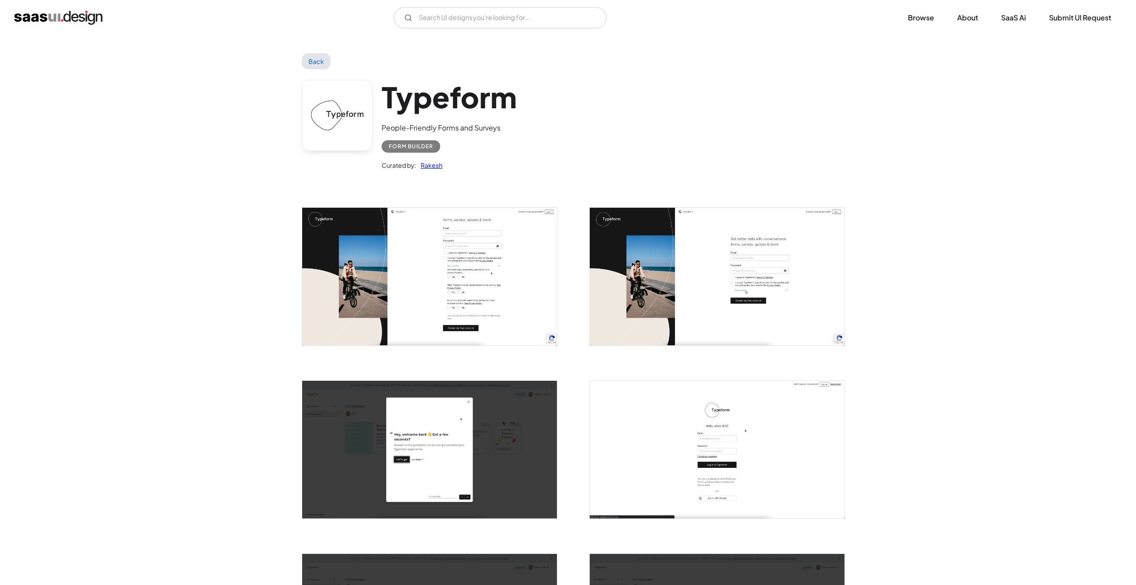
scroll to position [499, 0]
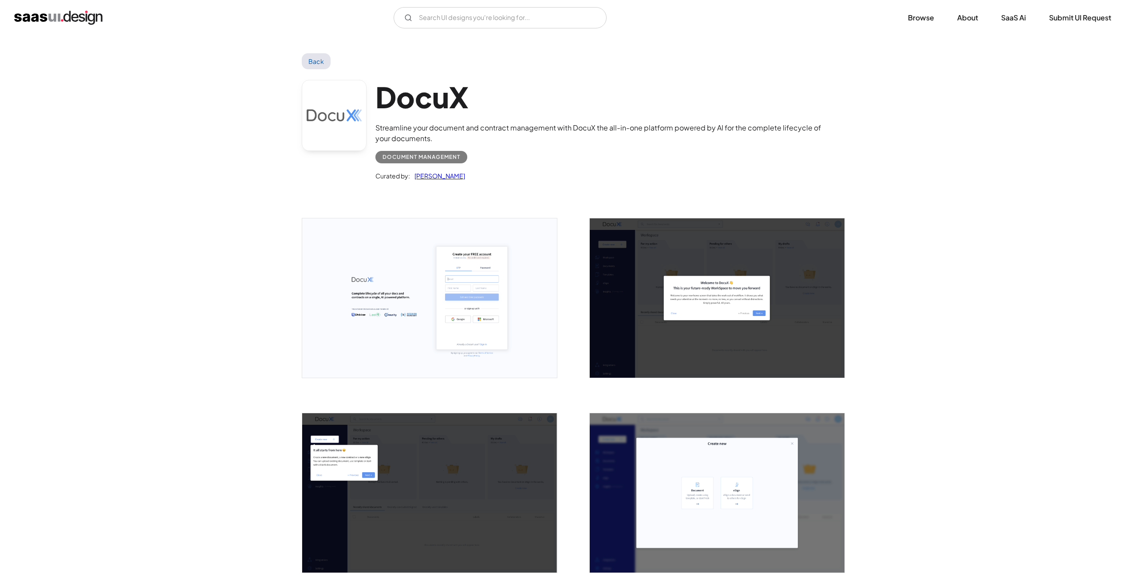
click at [439, 321] on img "open lightbox" at bounding box center [429, 297] width 255 height 159
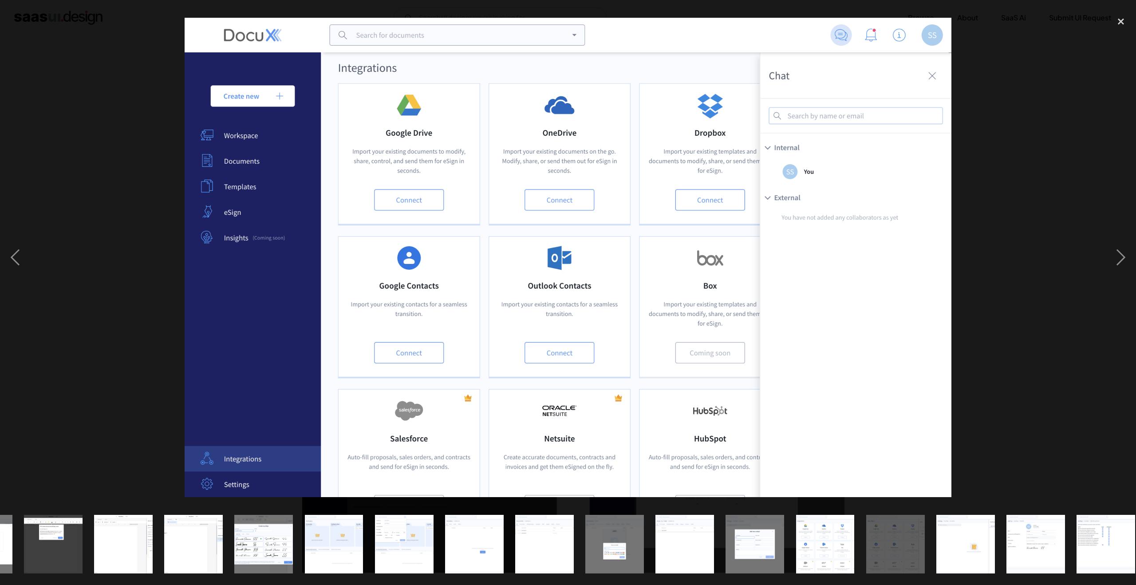
scroll to position [0, 349]
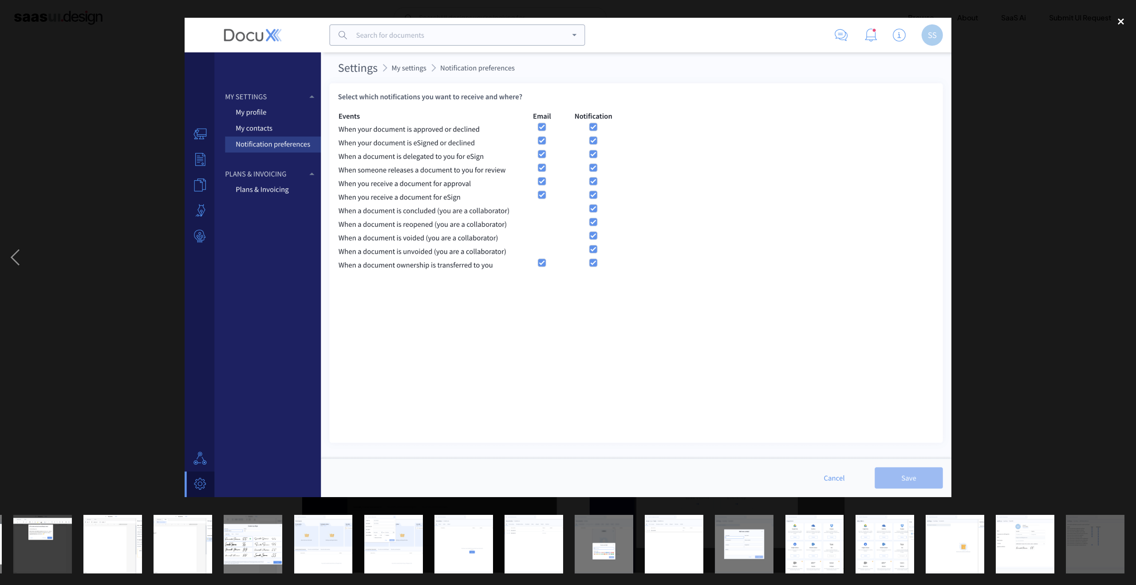
click at [1123, 18] on div "close lightbox" at bounding box center [1120, 22] width 30 height 20
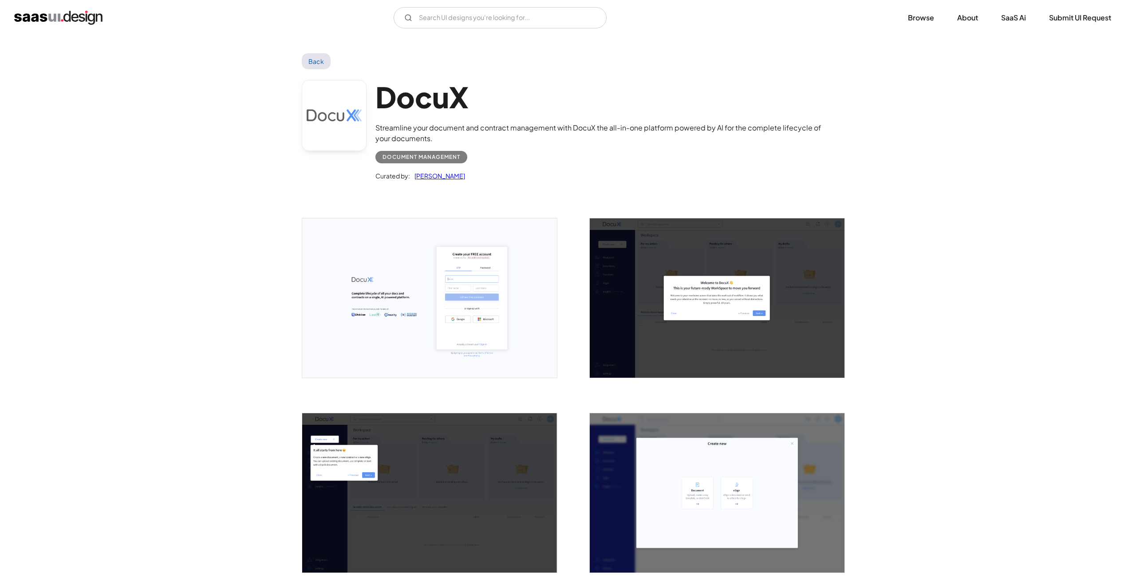
scroll to position [0, 0]
click at [316, 59] on link "Back" at bounding box center [316, 61] width 29 height 16
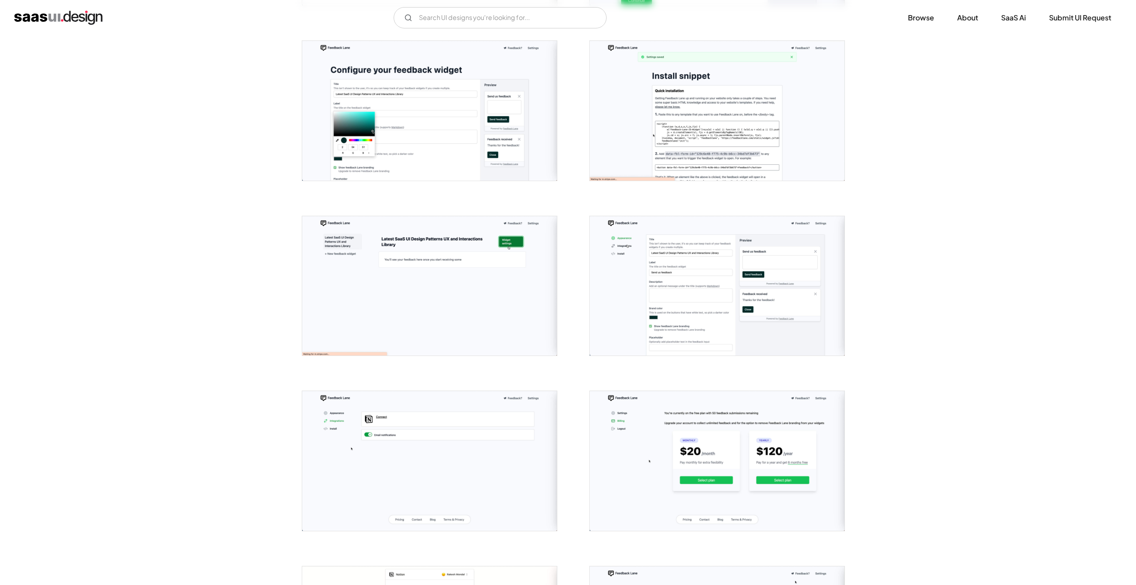
scroll to position [315, 0]
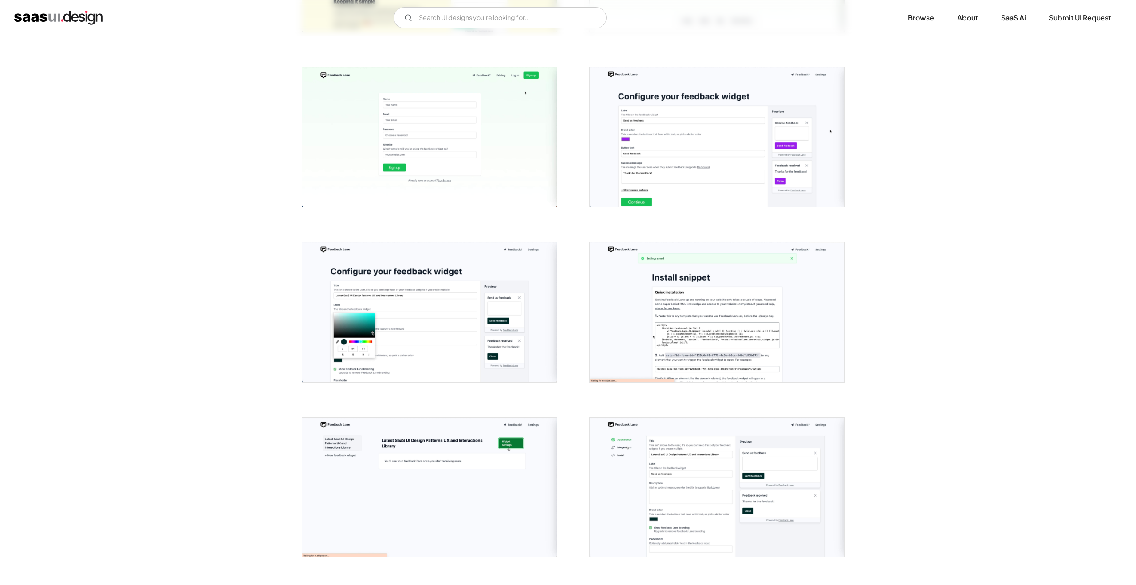
click at [686, 165] on img "open lightbox" at bounding box center [717, 137] width 255 height 140
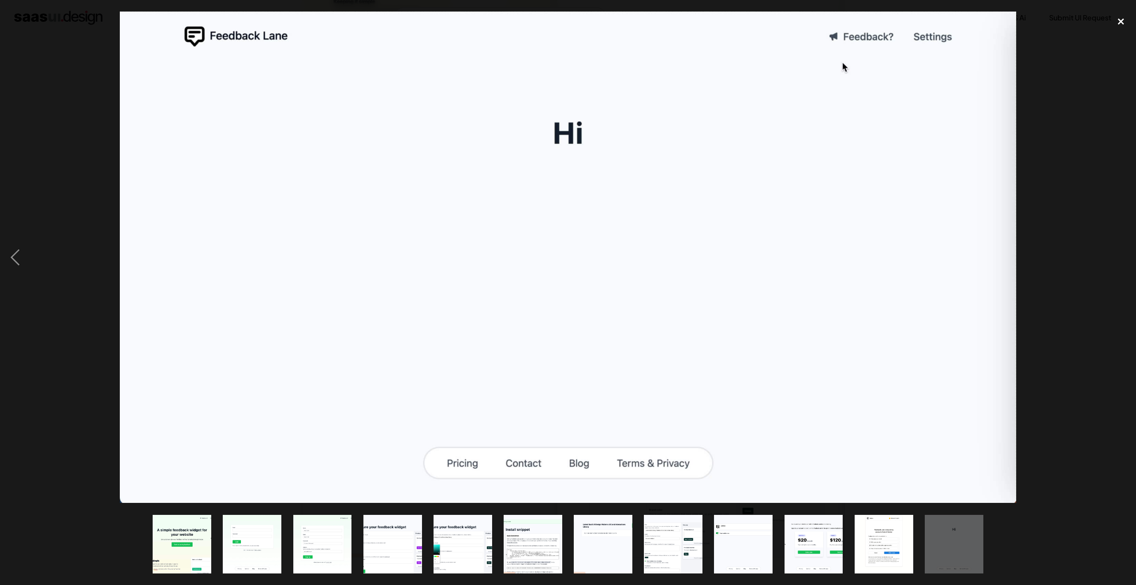
click at [1110, 27] on div "close lightbox" at bounding box center [1120, 22] width 30 height 20
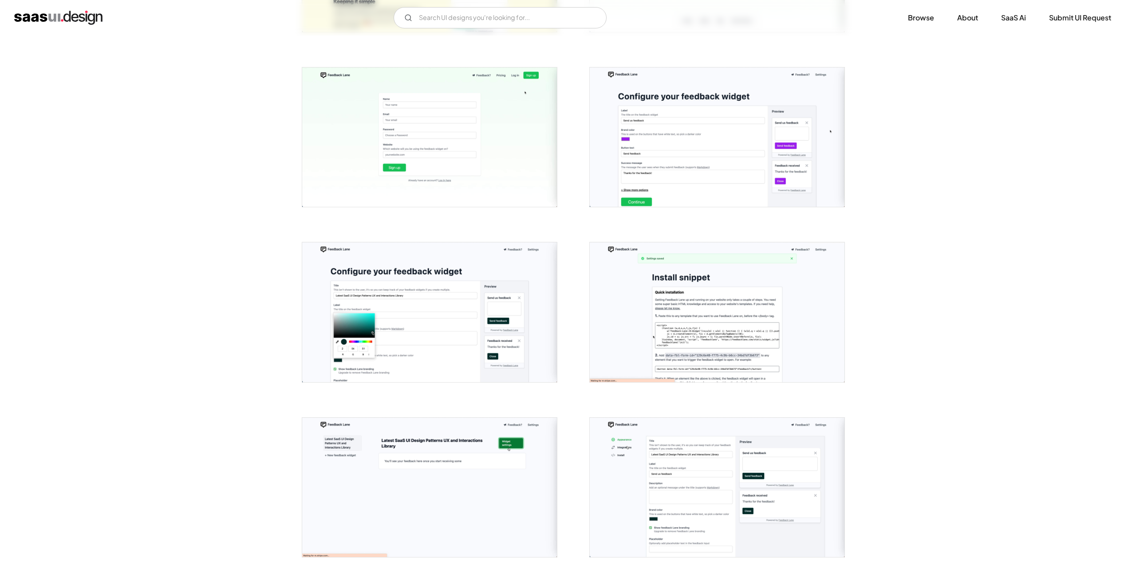
scroll to position [0, 0]
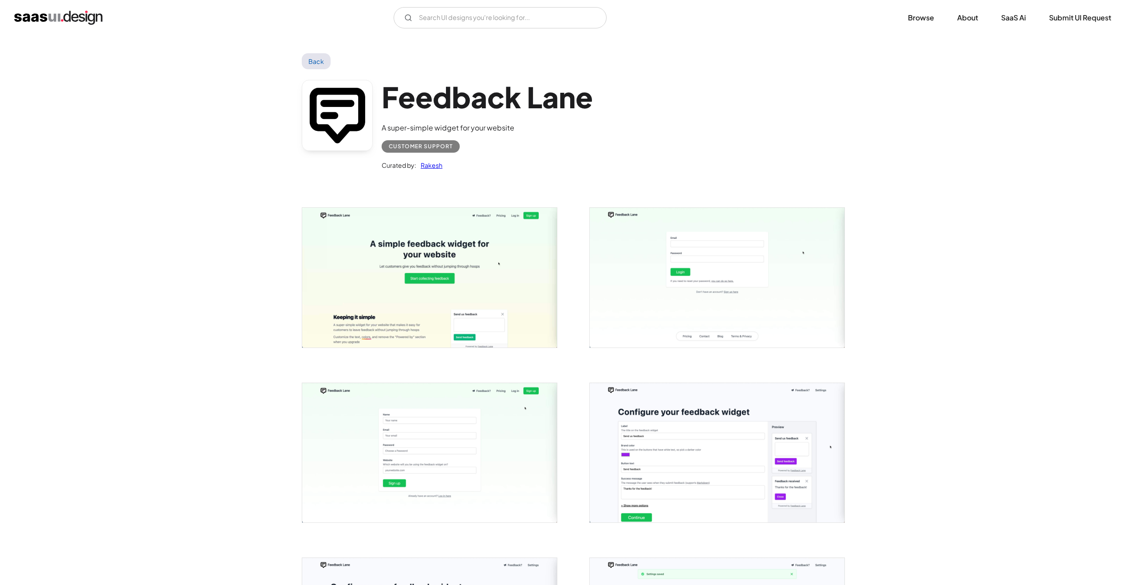
click at [325, 63] on link "Back" at bounding box center [316, 61] width 29 height 16
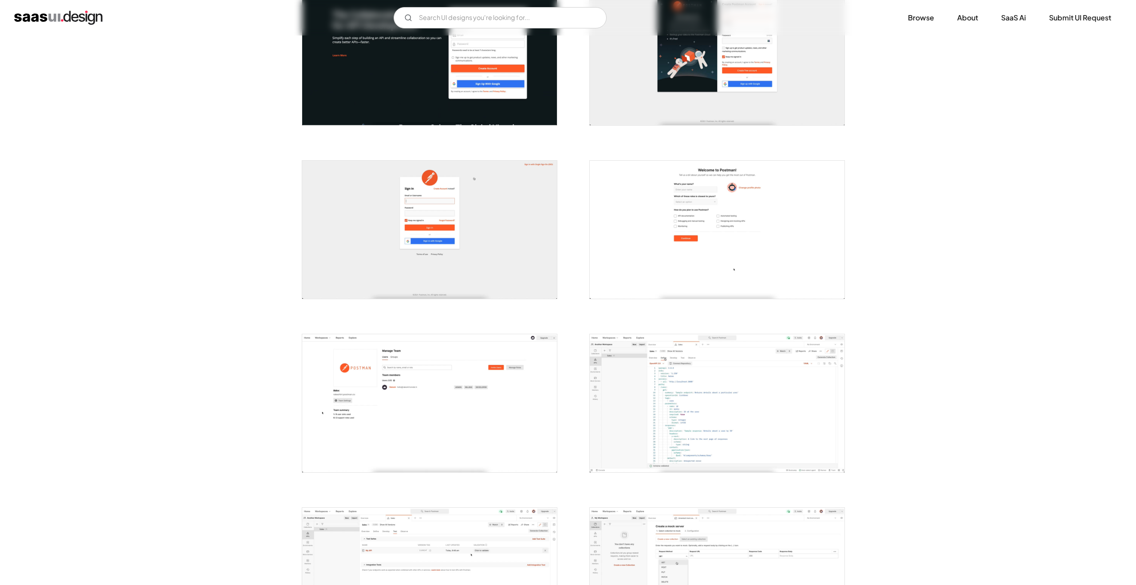
scroll to position [568, 0]
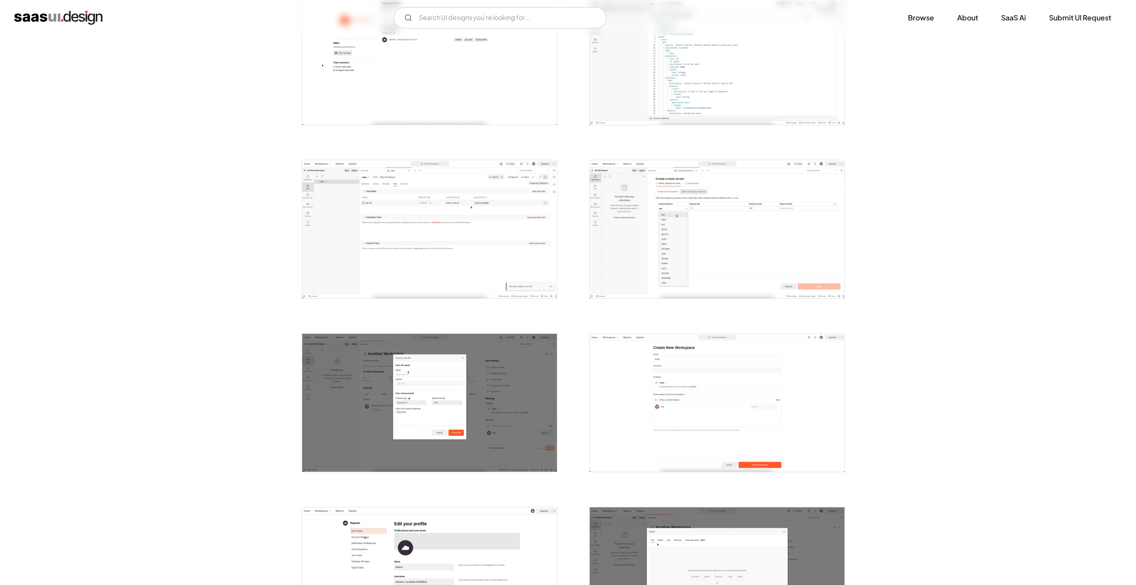
click at [516, 261] on img "open lightbox" at bounding box center [429, 229] width 255 height 138
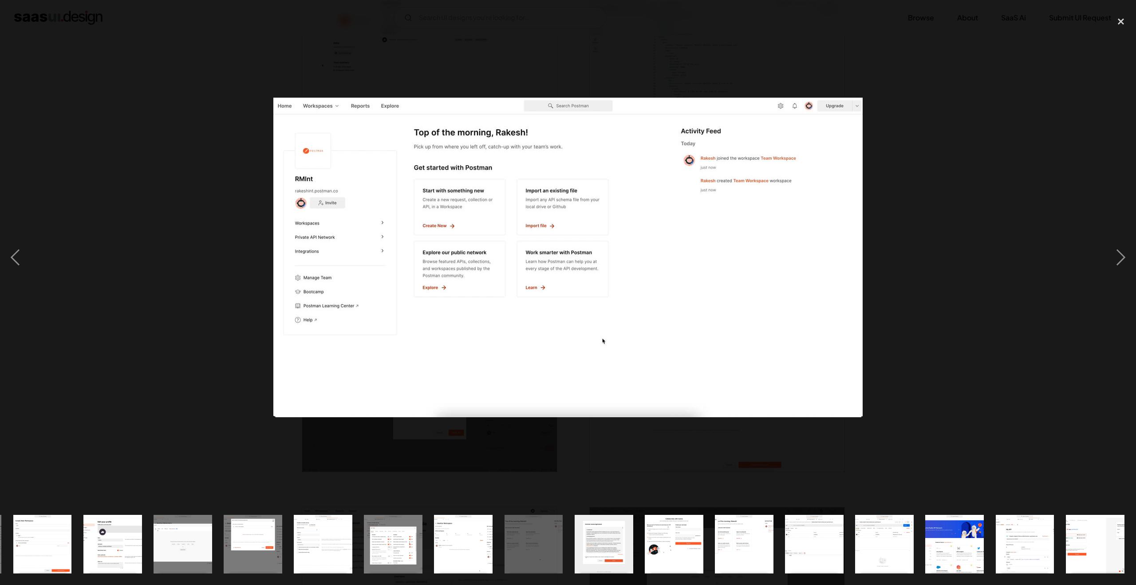
scroll to position [0, 630]
